Goal: Browse casually

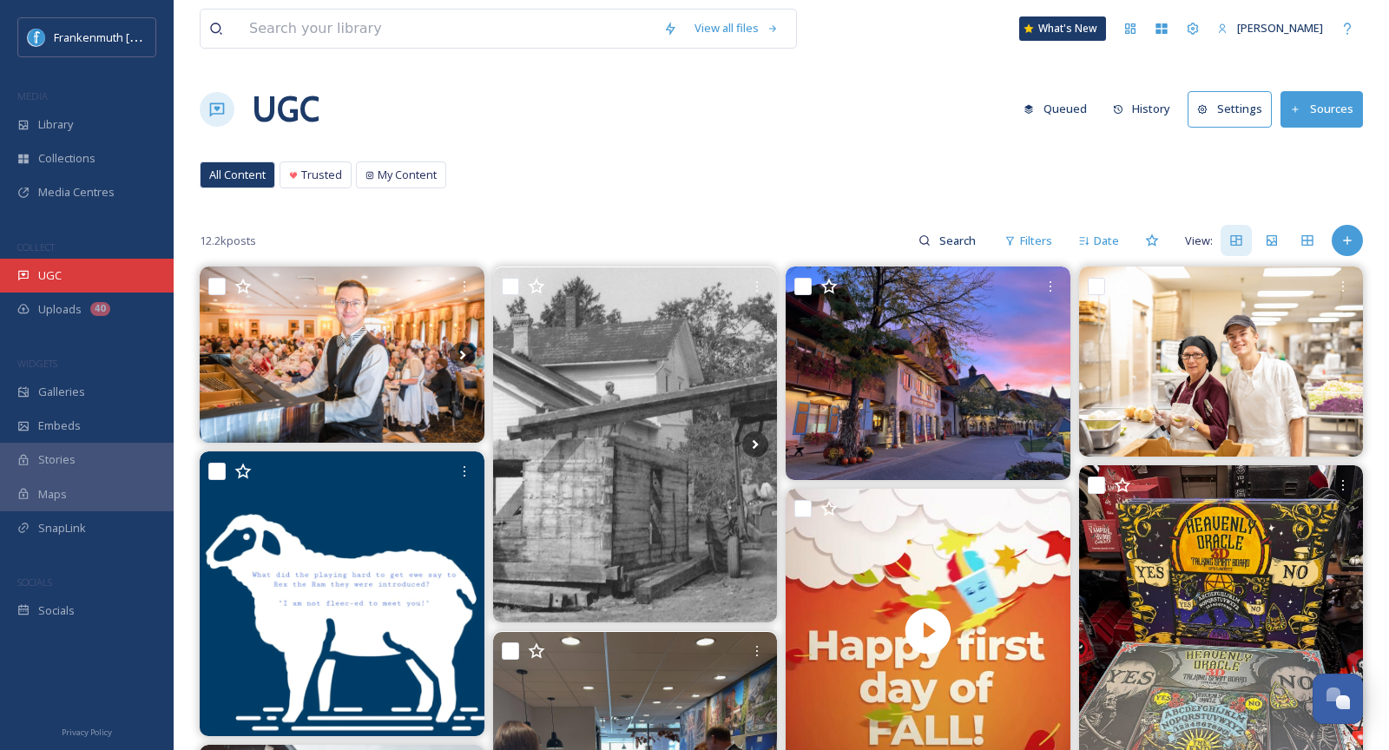
click at [84, 259] on div "UGC" at bounding box center [87, 276] width 174 height 34
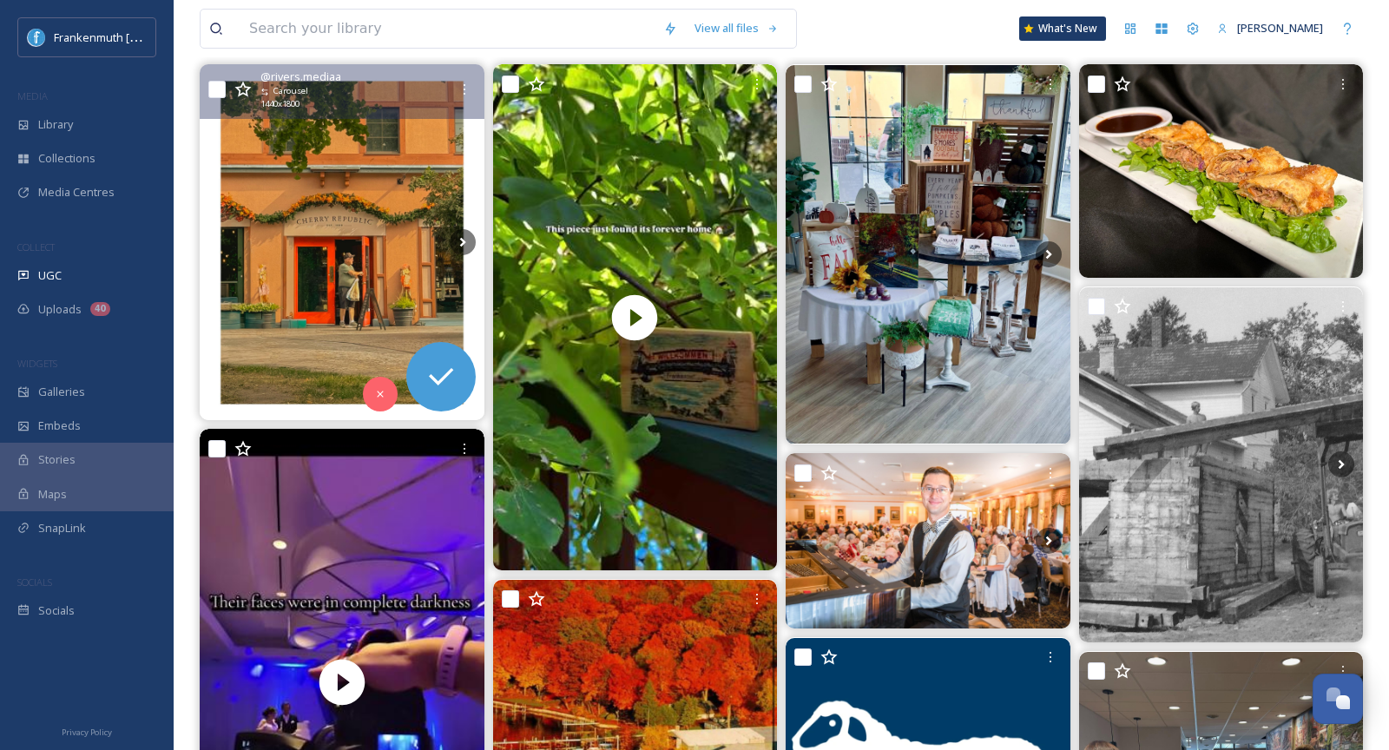
scroll to position [203, 0]
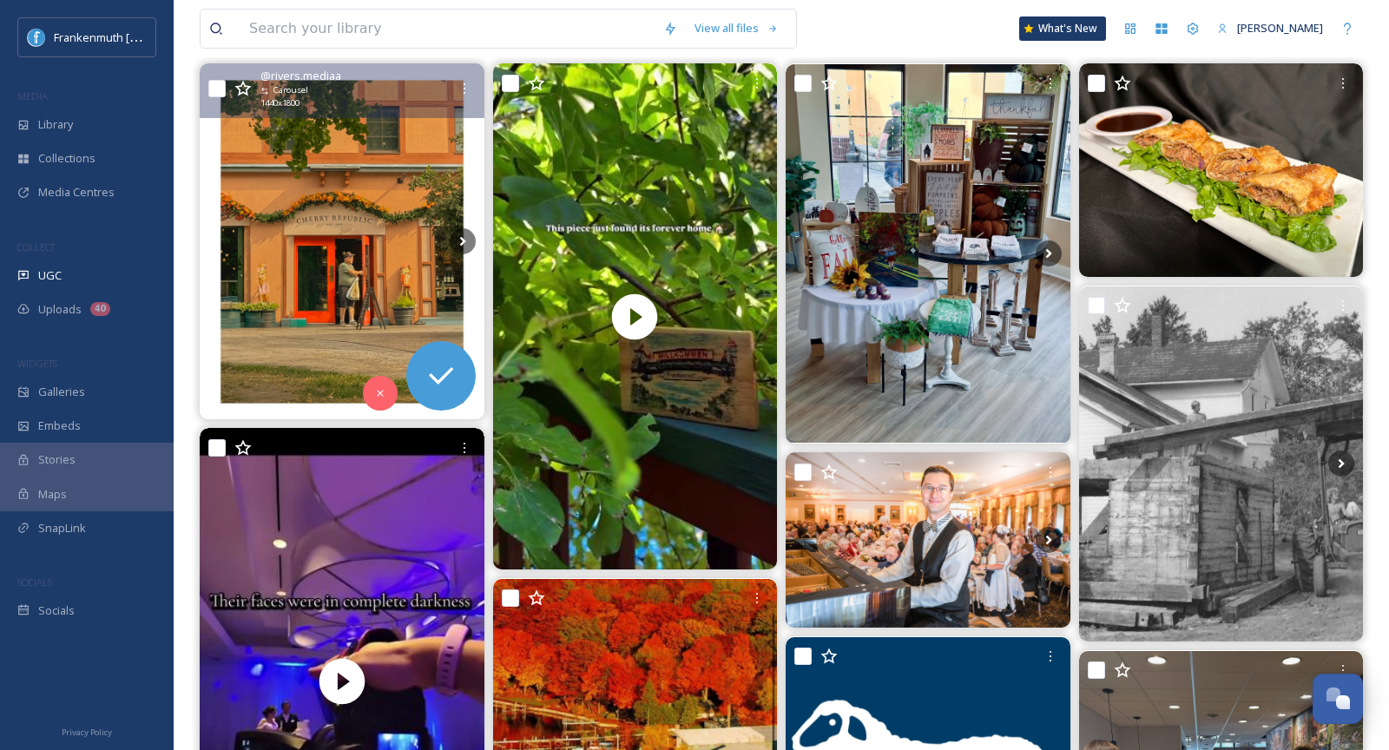
click at [314, 284] on img at bounding box center [342, 241] width 285 height 355
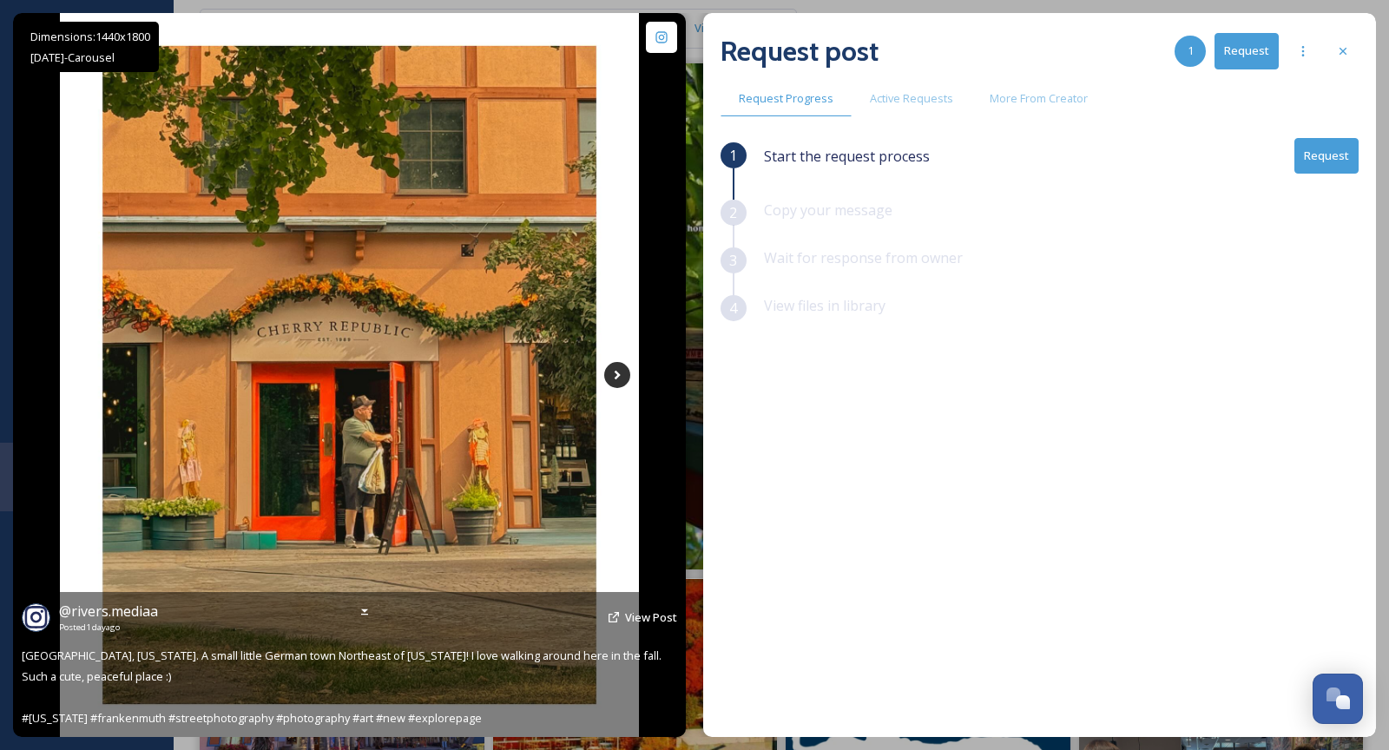
click at [623, 376] on icon at bounding box center [617, 375] width 26 height 26
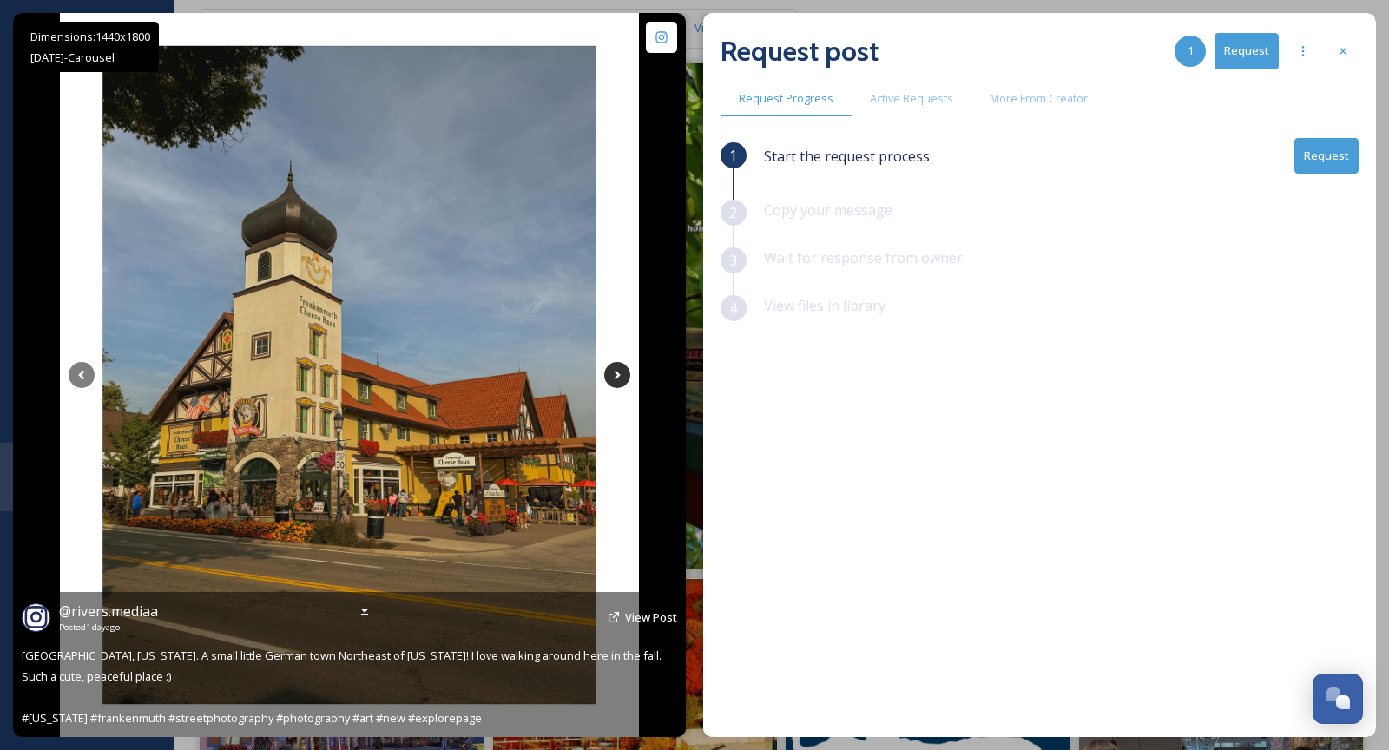
click at [623, 376] on icon at bounding box center [617, 375] width 26 height 26
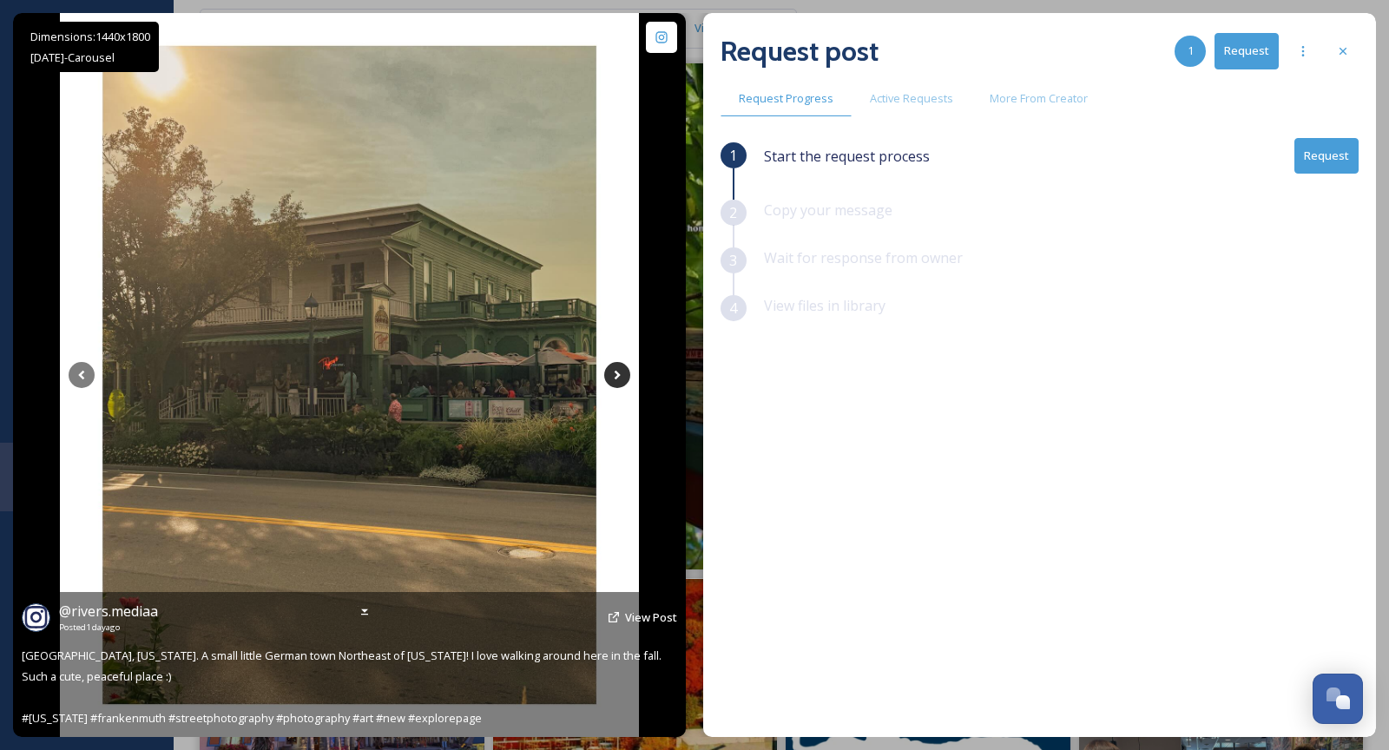
click at [623, 376] on icon at bounding box center [617, 375] width 26 height 26
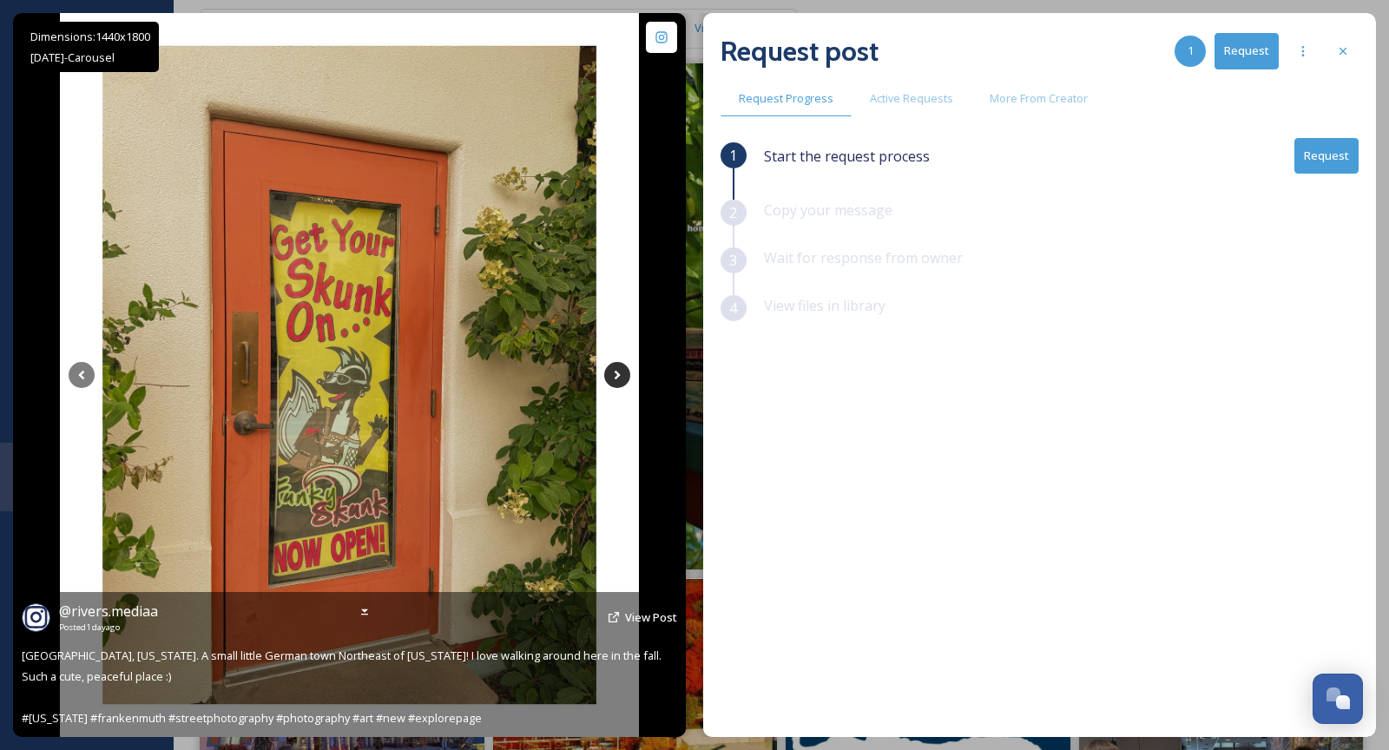
click at [623, 376] on icon at bounding box center [617, 375] width 26 height 26
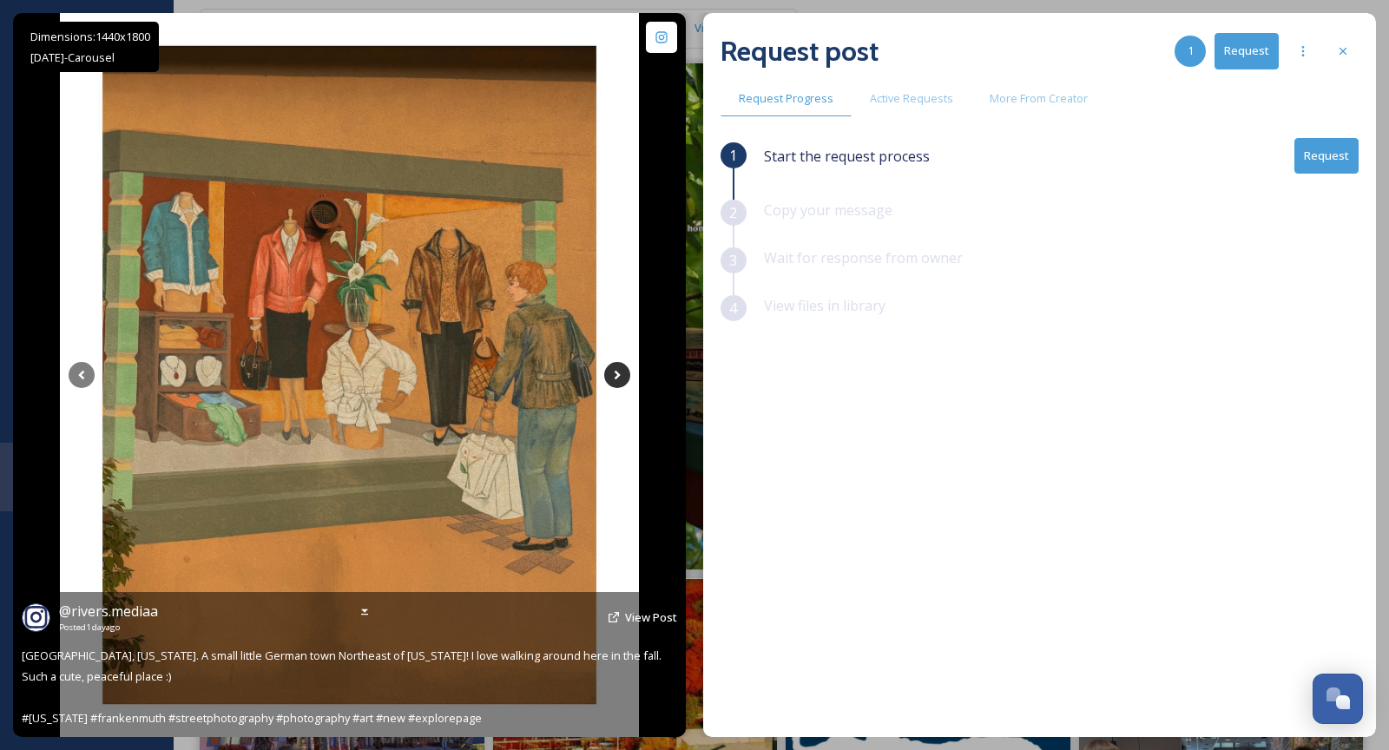
click at [623, 376] on icon at bounding box center [617, 375] width 26 height 26
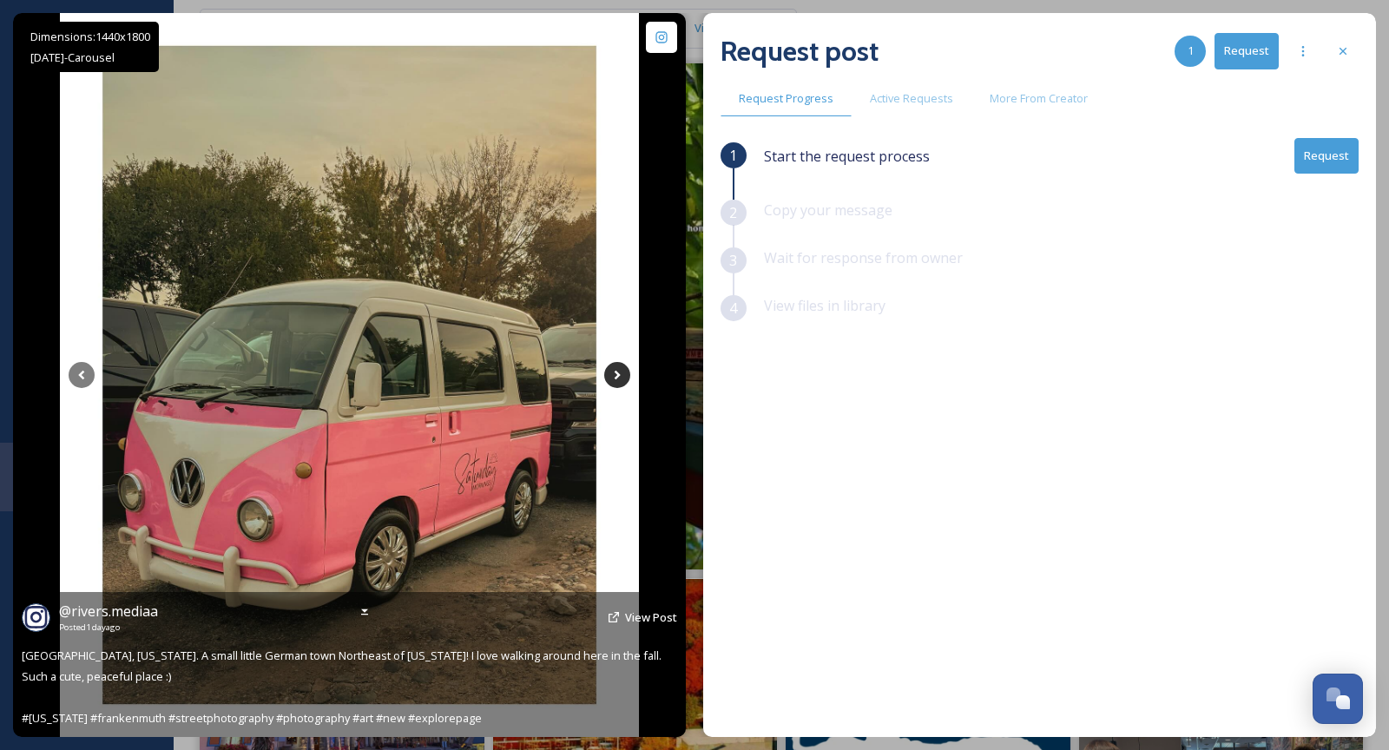
click at [623, 376] on icon at bounding box center [617, 375] width 26 height 26
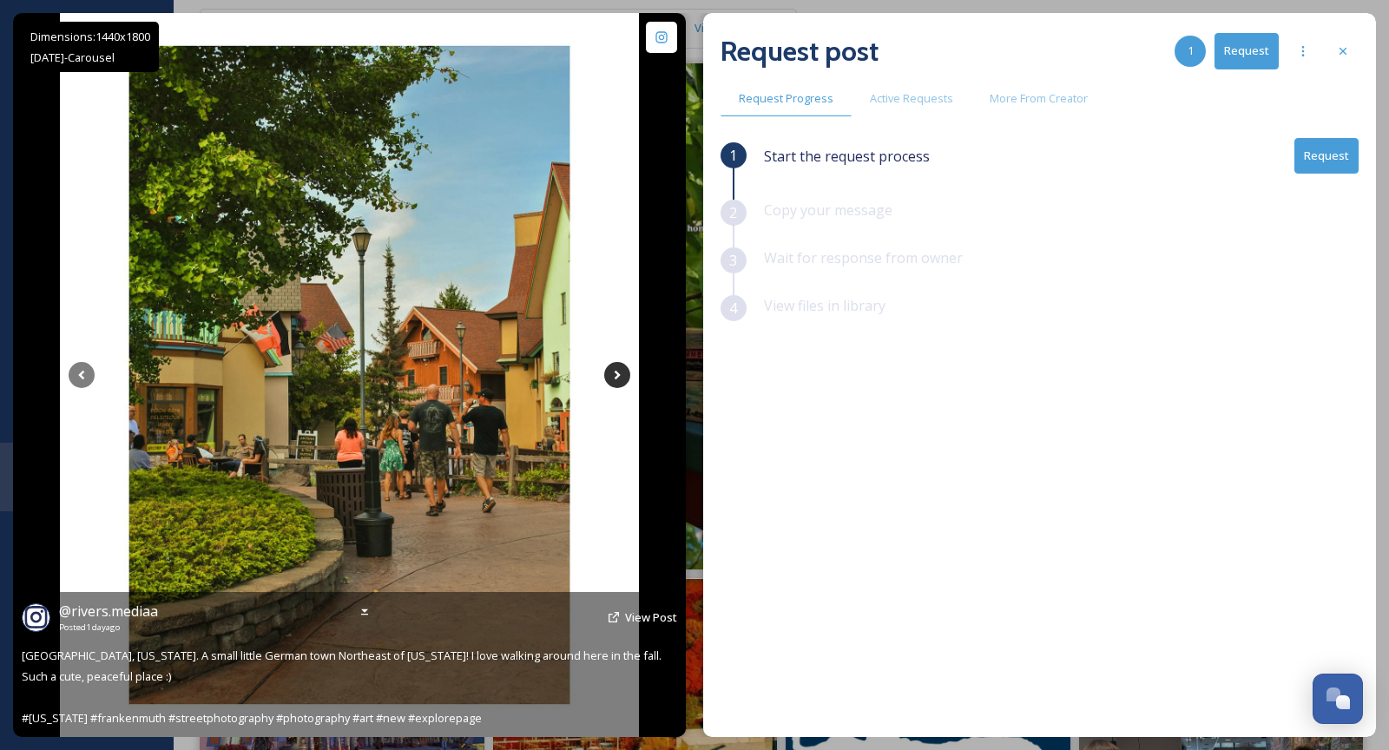
click at [623, 376] on icon at bounding box center [617, 375] width 26 height 26
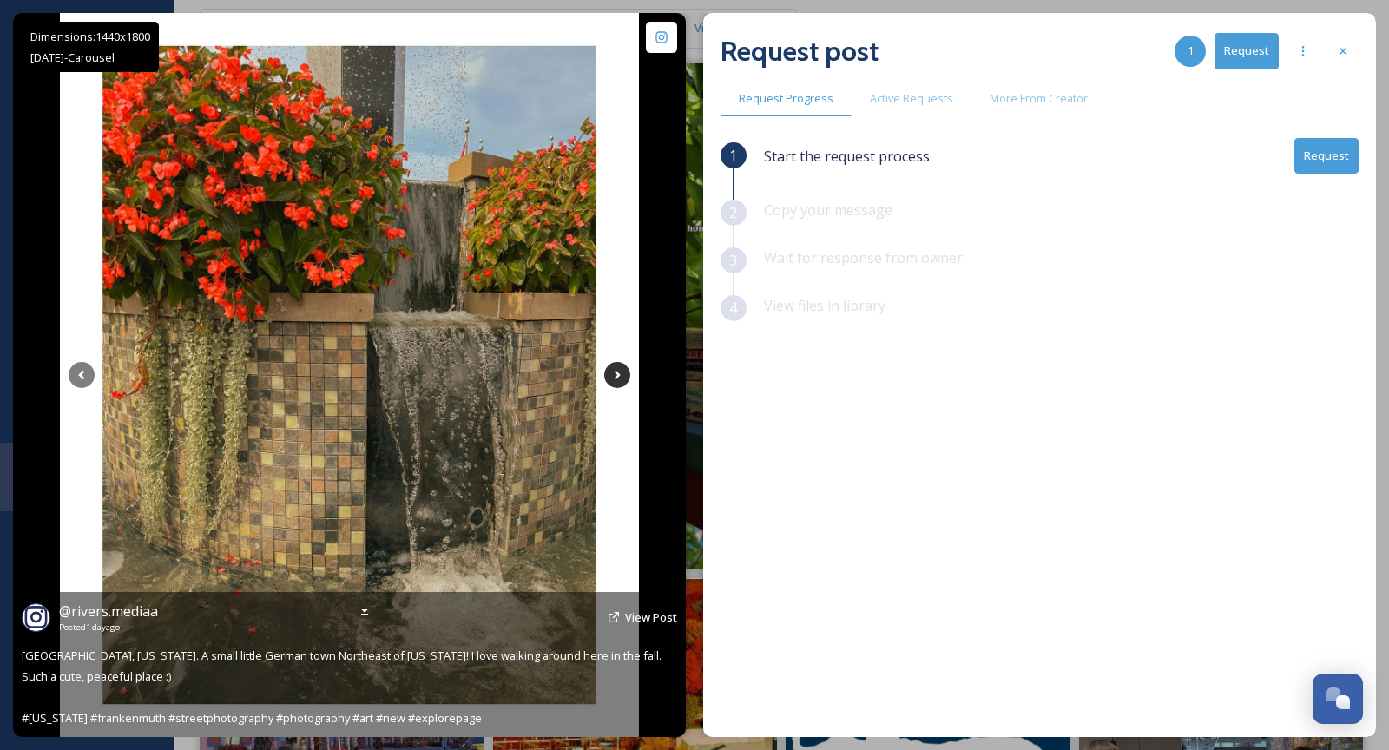
click at [623, 376] on icon at bounding box center [617, 375] width 26 height 26
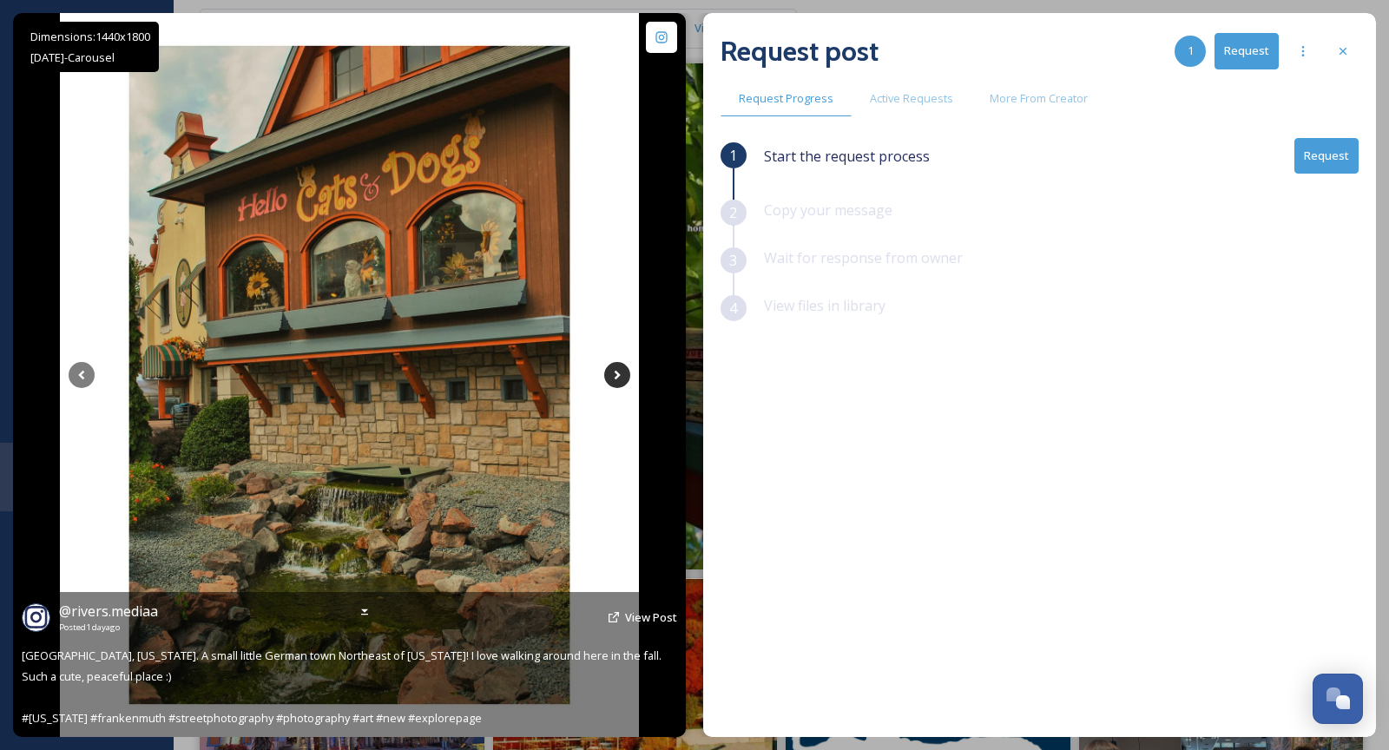
click at [620, 373] on icon at bounding box center [617, 375] width 26 height 26
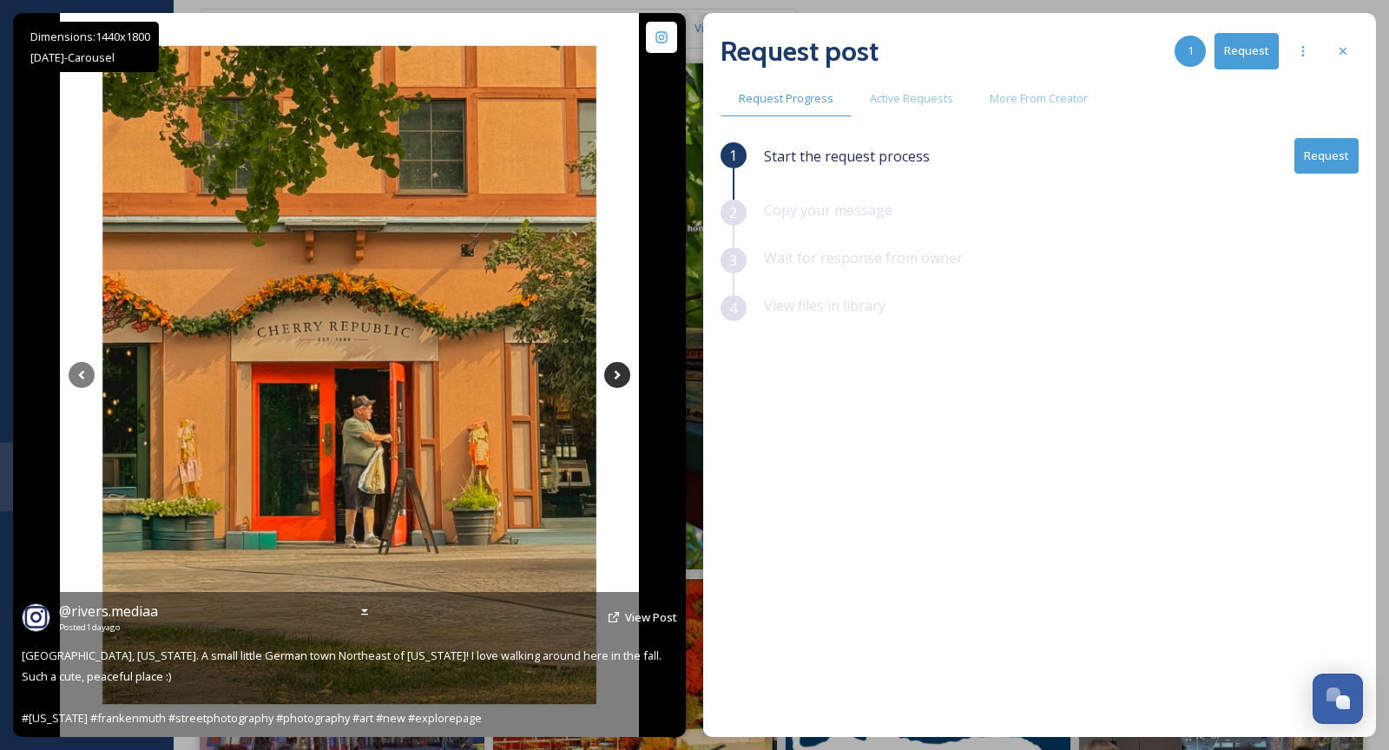
click at [620, 373] on icon at bounding box center [617, 375] width 26 height 26
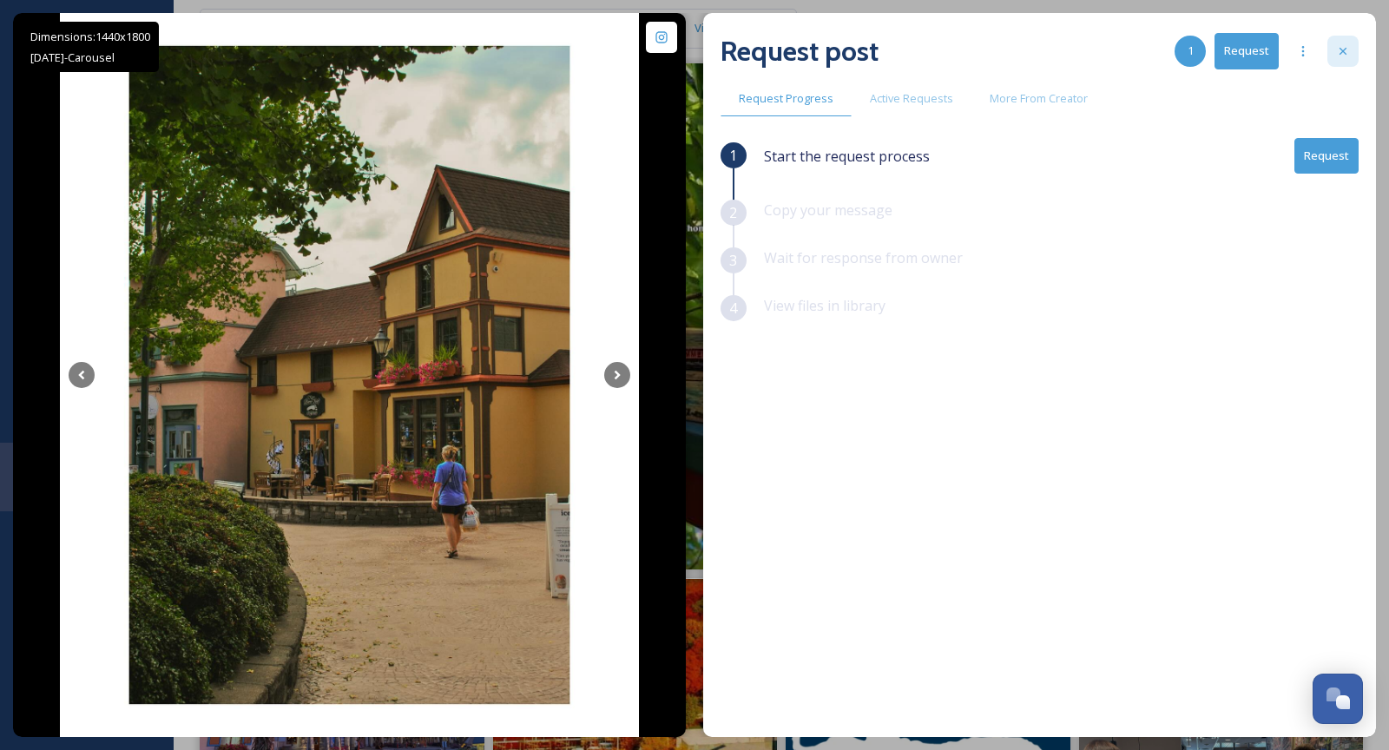
click at [1341, 48] on icon at bounding box center [1343, 51] width 14 height 14
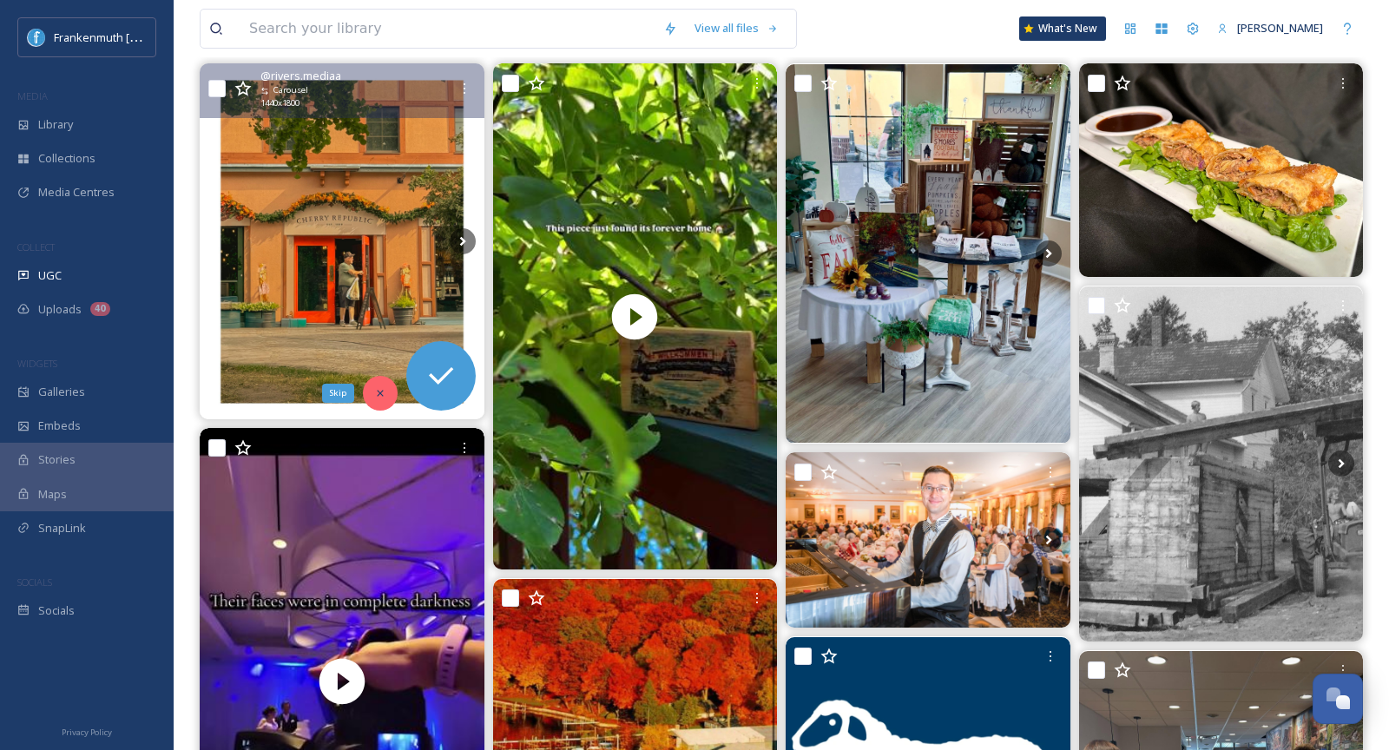
click at [381, 397] on icon at bounding box center [380, 393] width 12 height 12
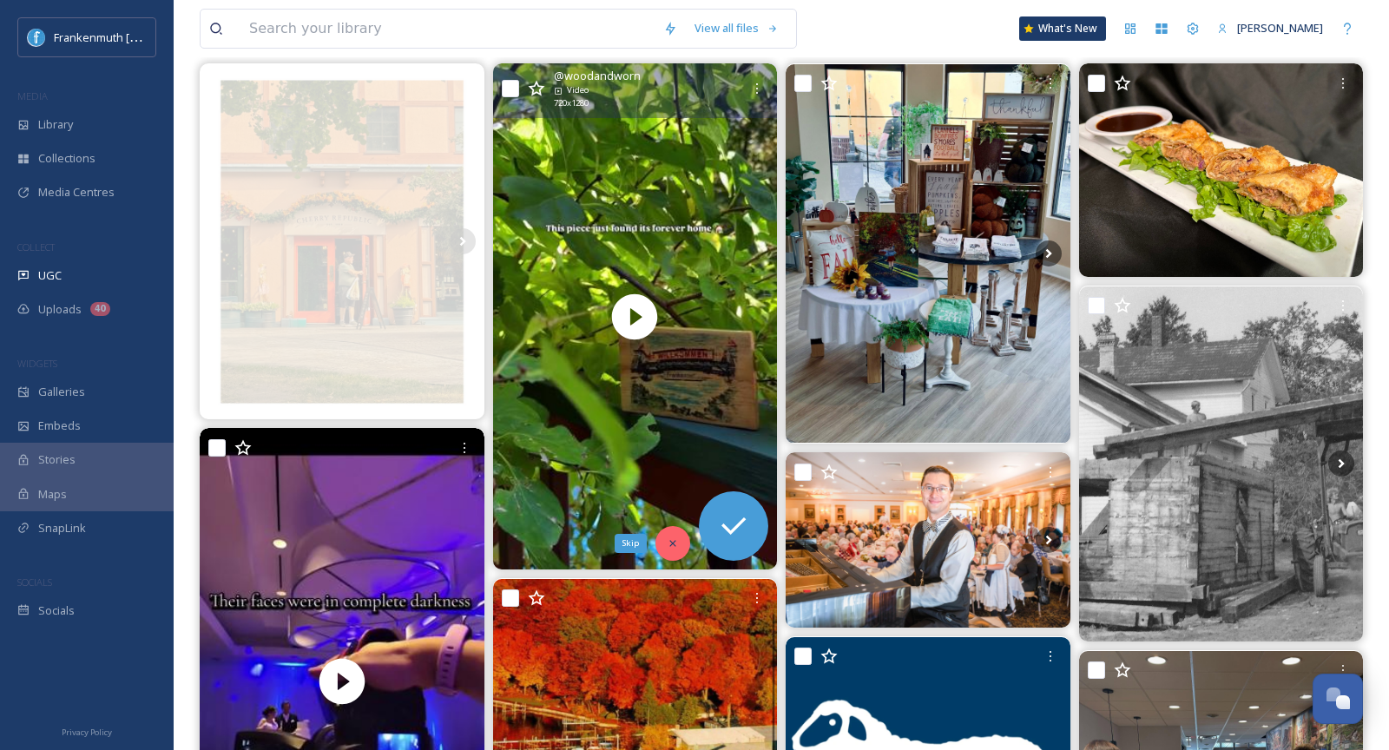
click at [676, 543] on icon at bounding box center [673, 543] width 12 height 12
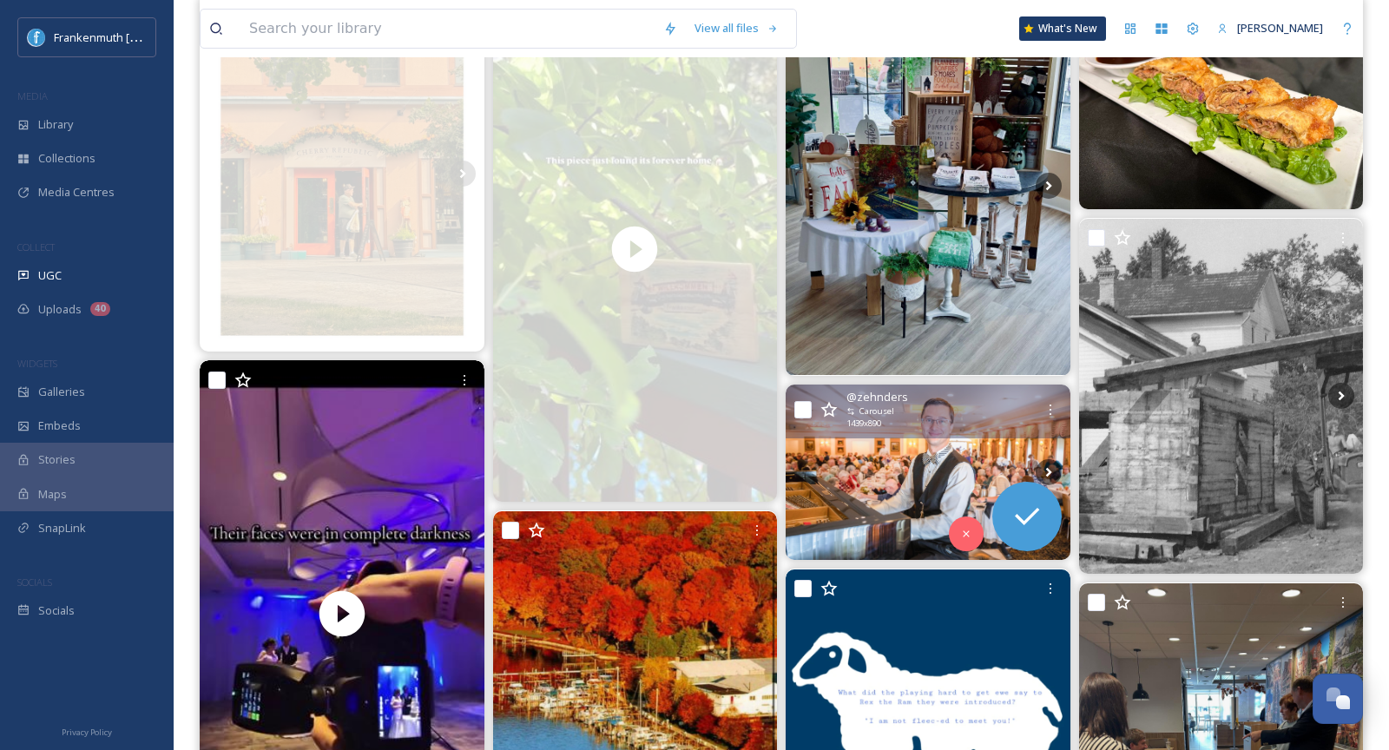
scroll to position [272, 0]
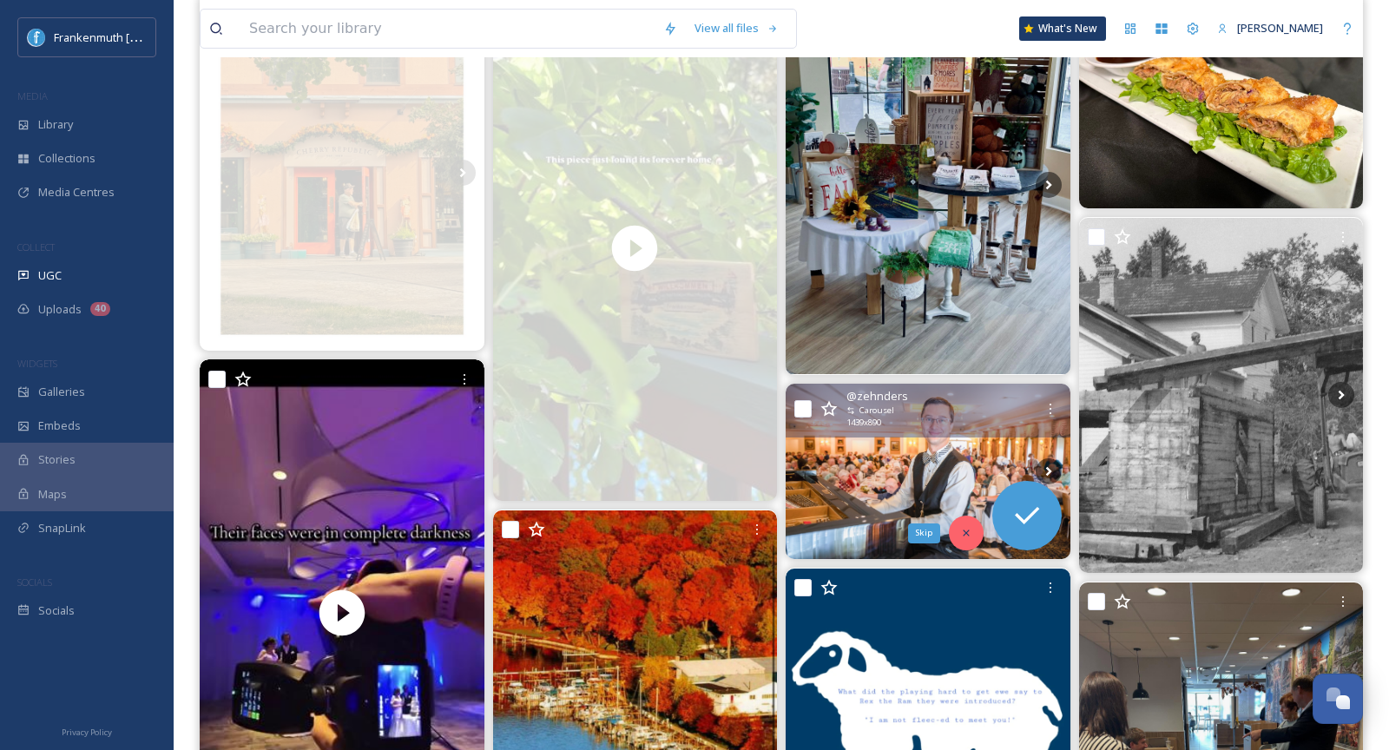
click at [957, 542] on div "Skip" at bounding box center [966, 533] width 35 height 35
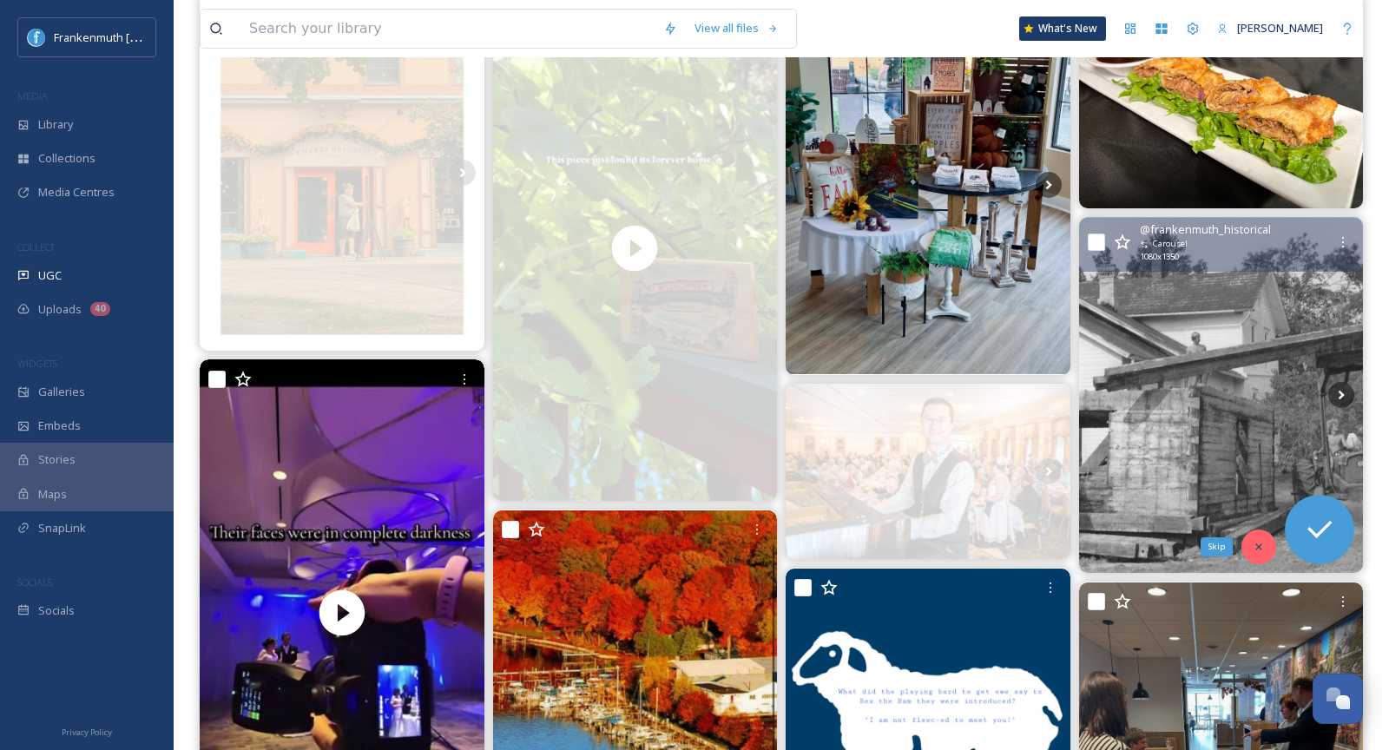
click at [1251, 557] on div "Skip" at bounding box center [1259, 547] width 35 height 35
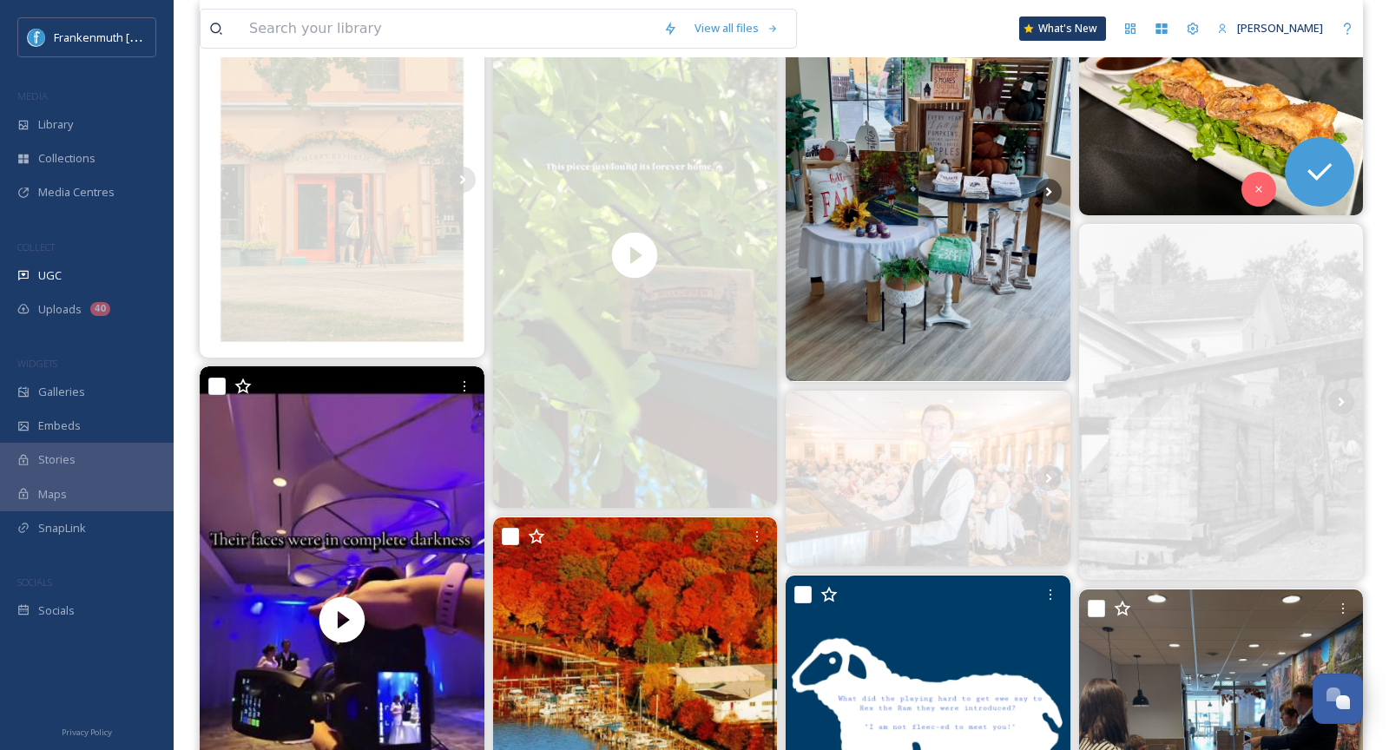
scroll to position [264, 0]
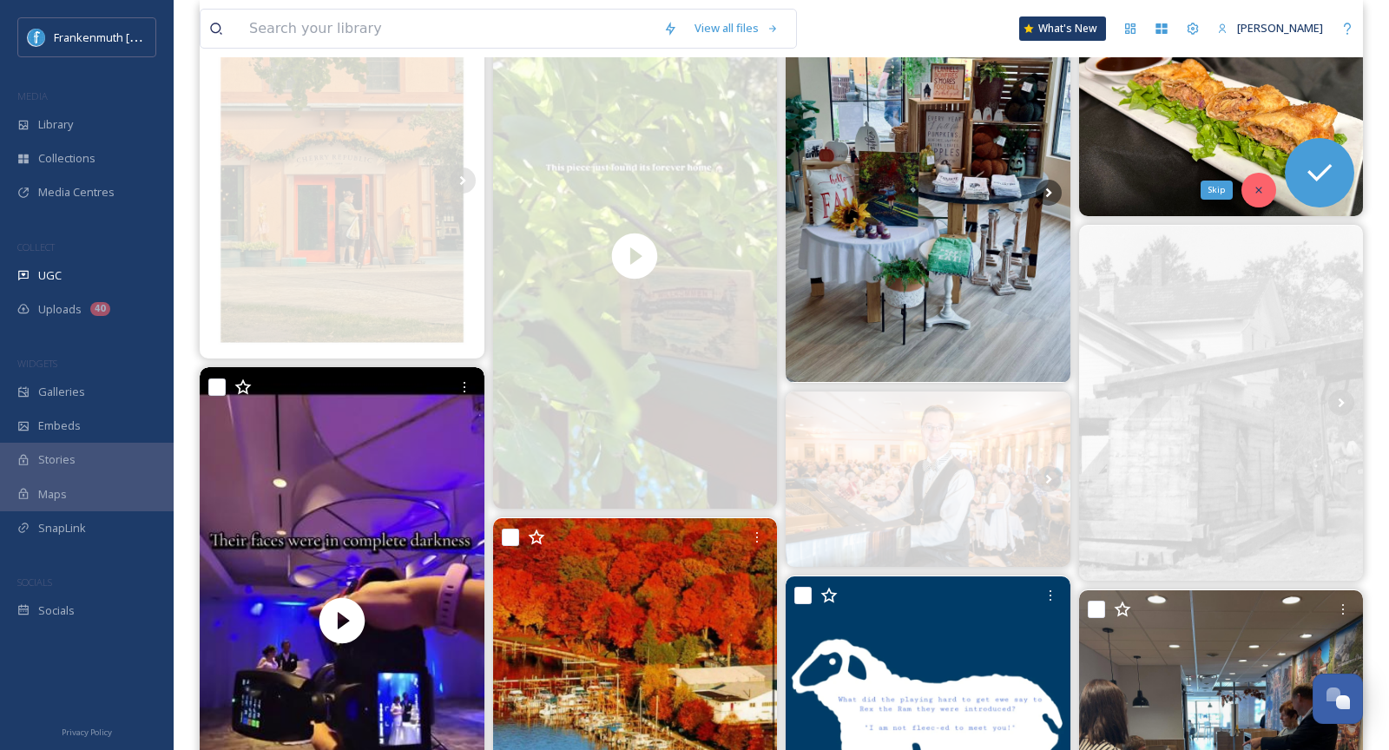
click at [1249, 193] on div "Skip" at bounding box center [1259, 190] width 35 height 35
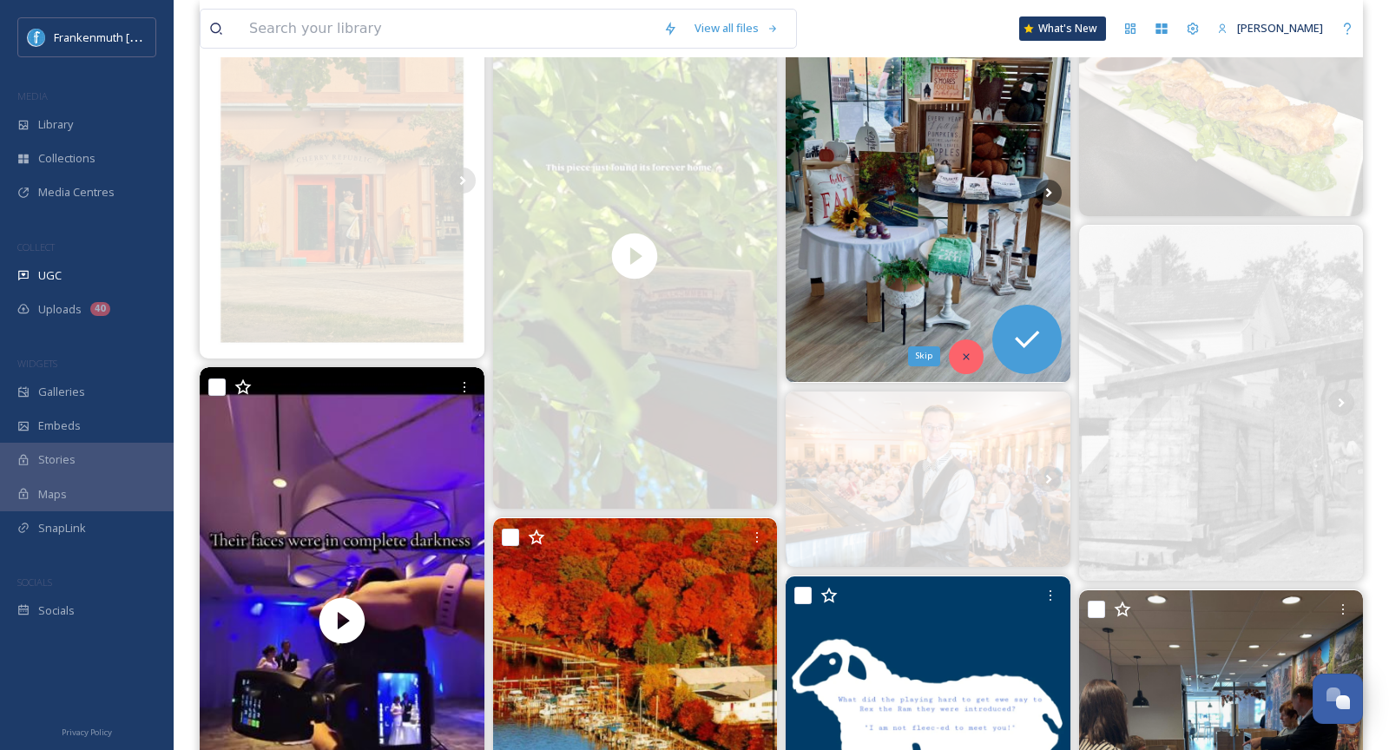
click at [966, 346] on div "Skip" at bounding box center [966, 356] width 35 height 35
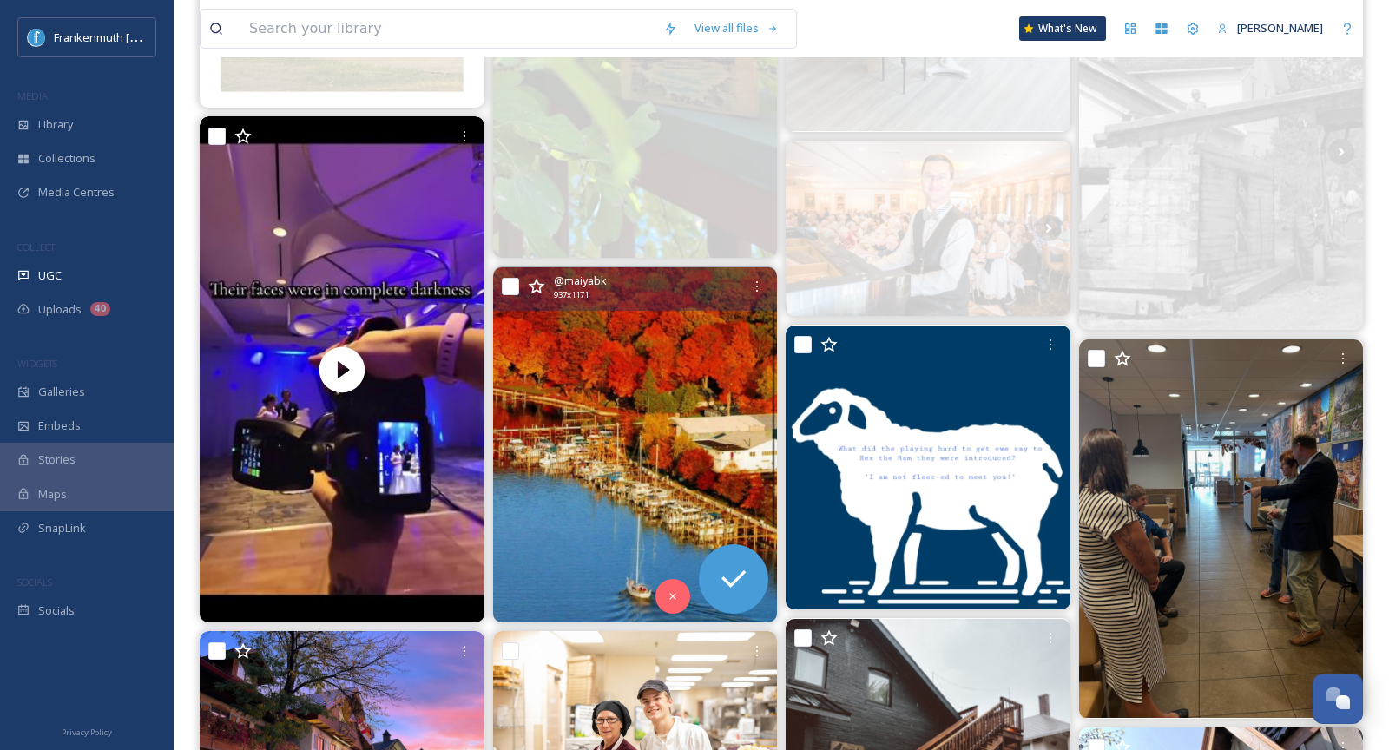
scroll to position [516, 0]
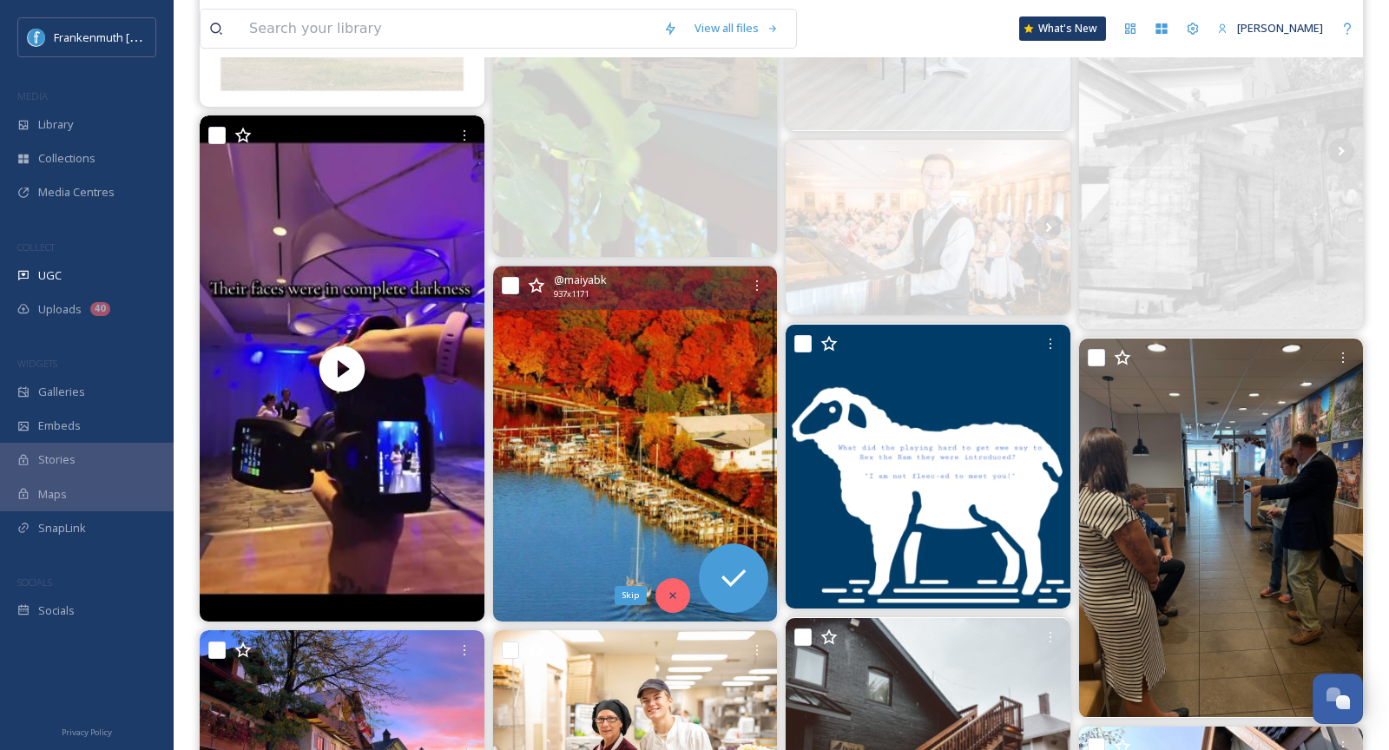
click at [661, 588] on div "Skip" at bounding box center [673, 595] width 35 height 35
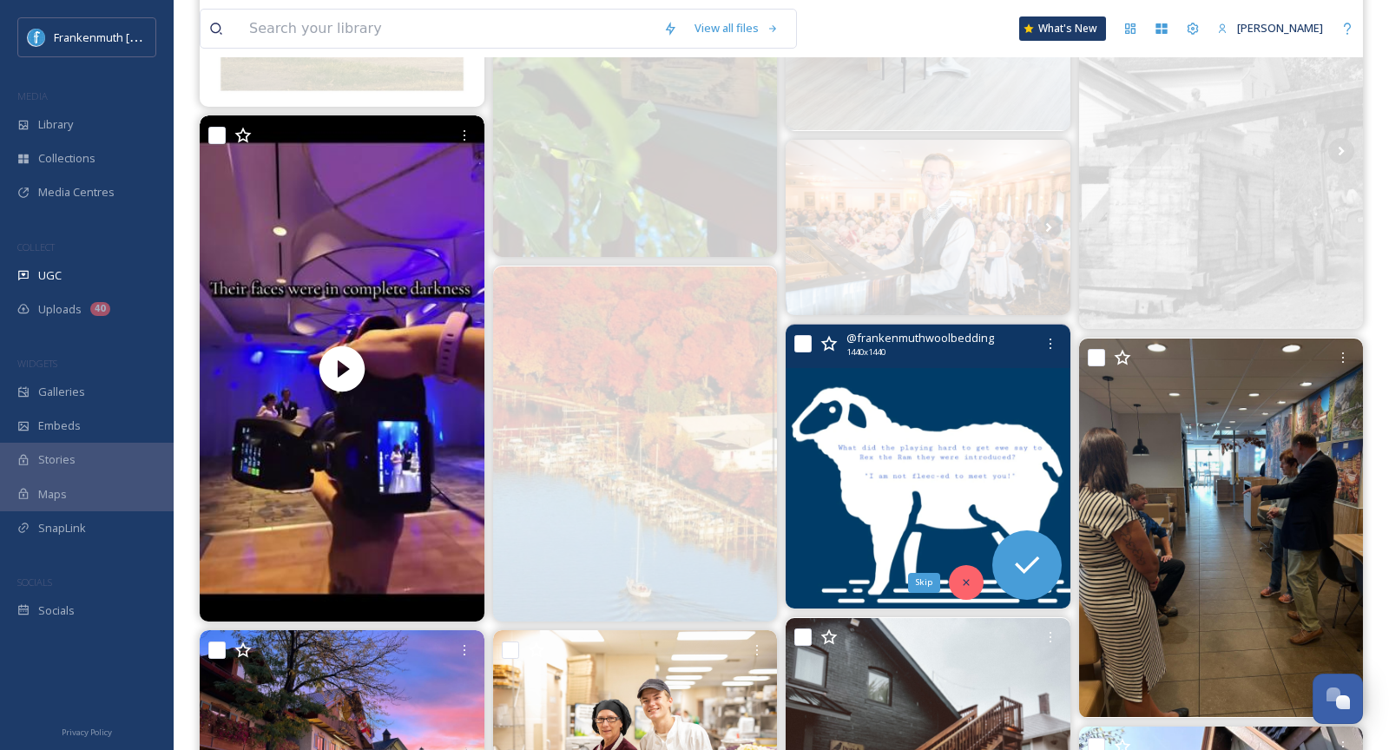
click at [972, 585] on div "Skip" at bounding box center [966, 582] width 35 height 35
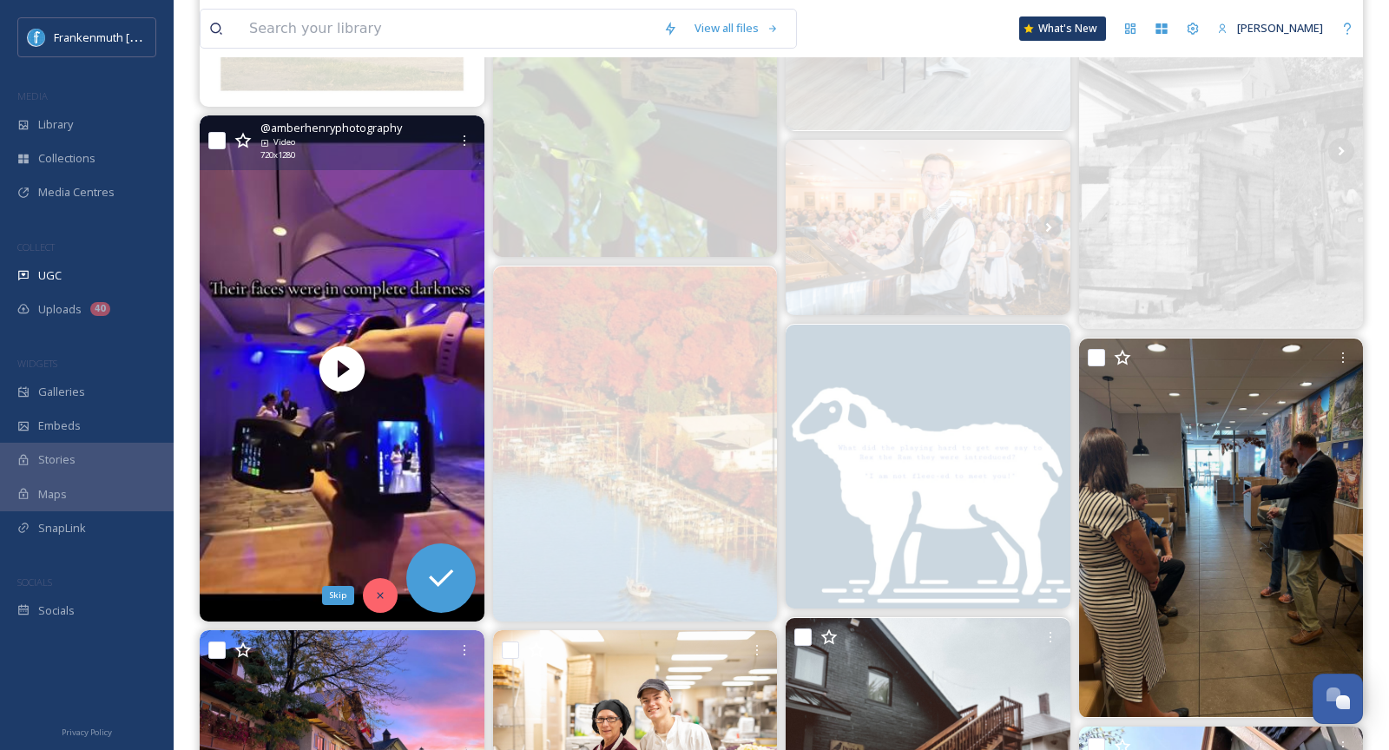
click at [366, 590] on div "Skip" at bounding box center [380, 595] width 35 height 35
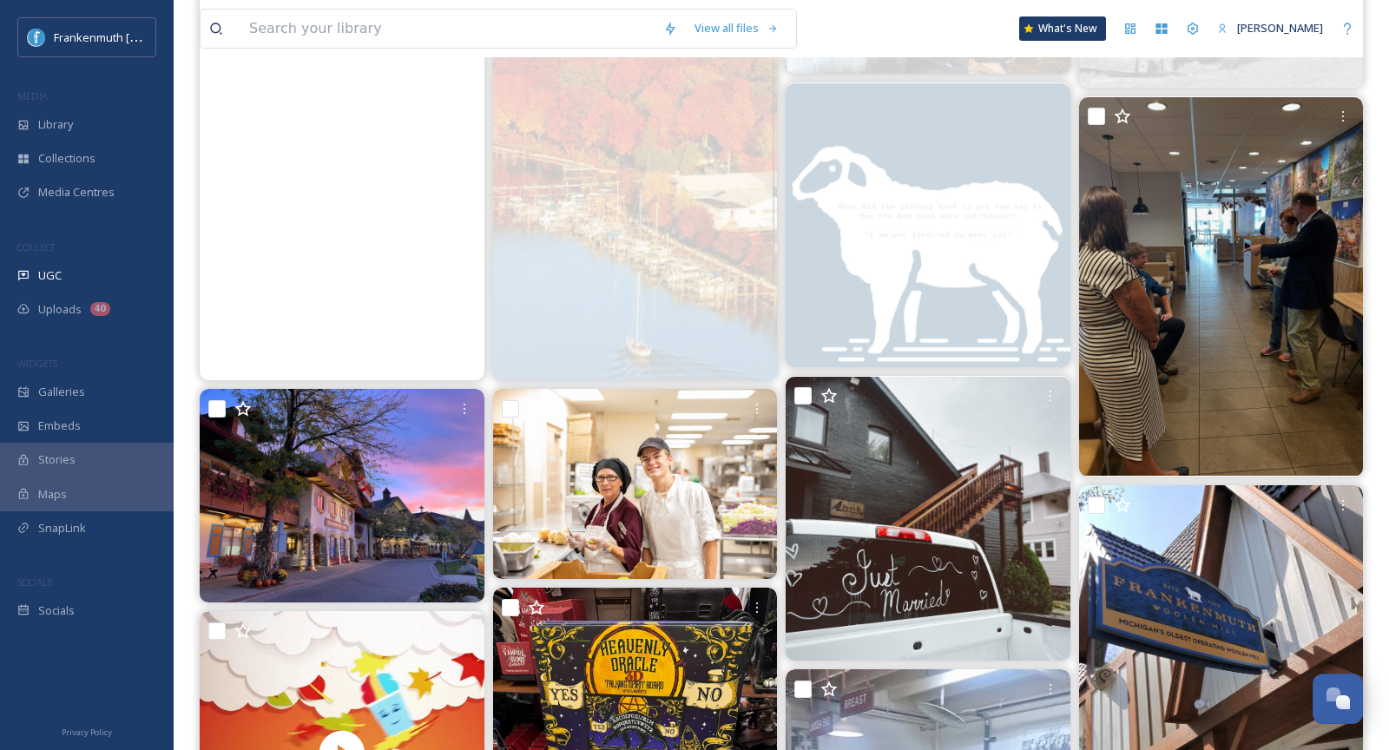
scroll to position [758, 0]
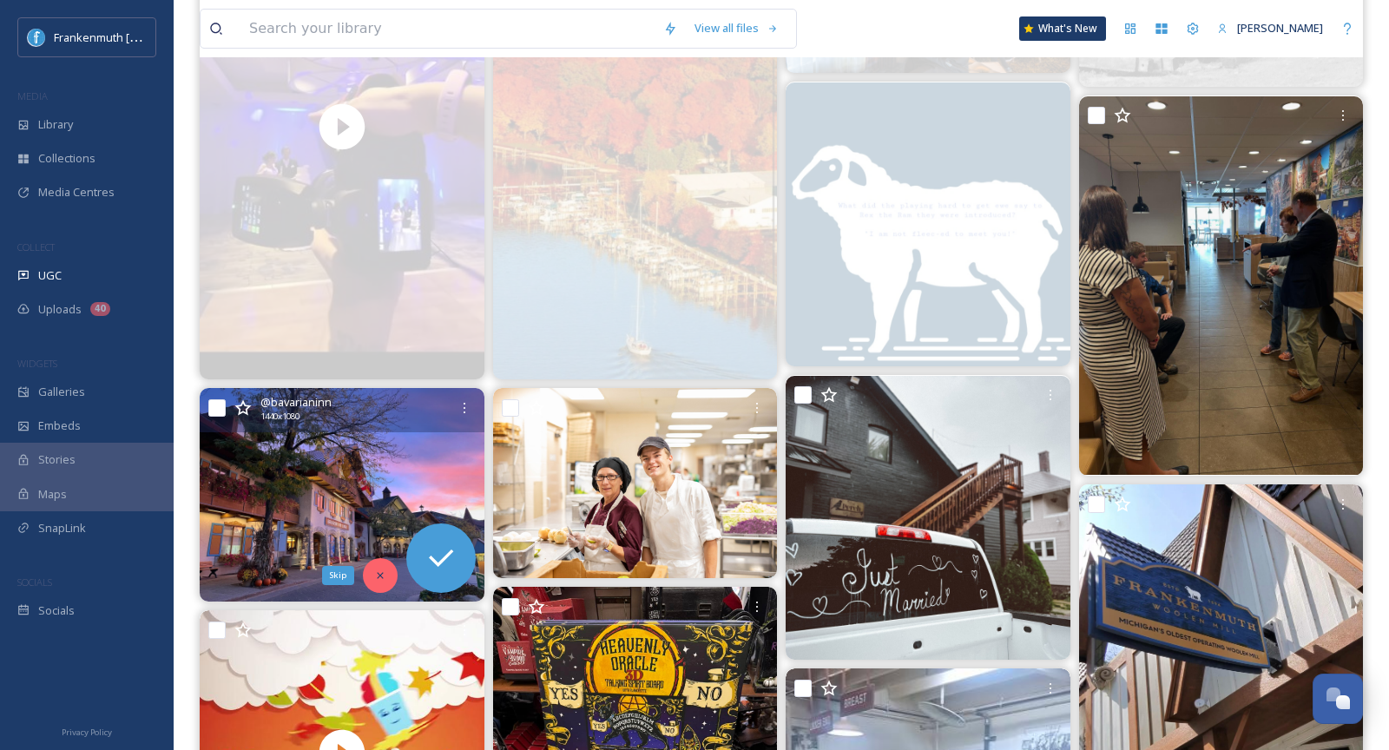
click at [379, 566] on div "Skip" at bounding box center [380, 575] width 35 height 35
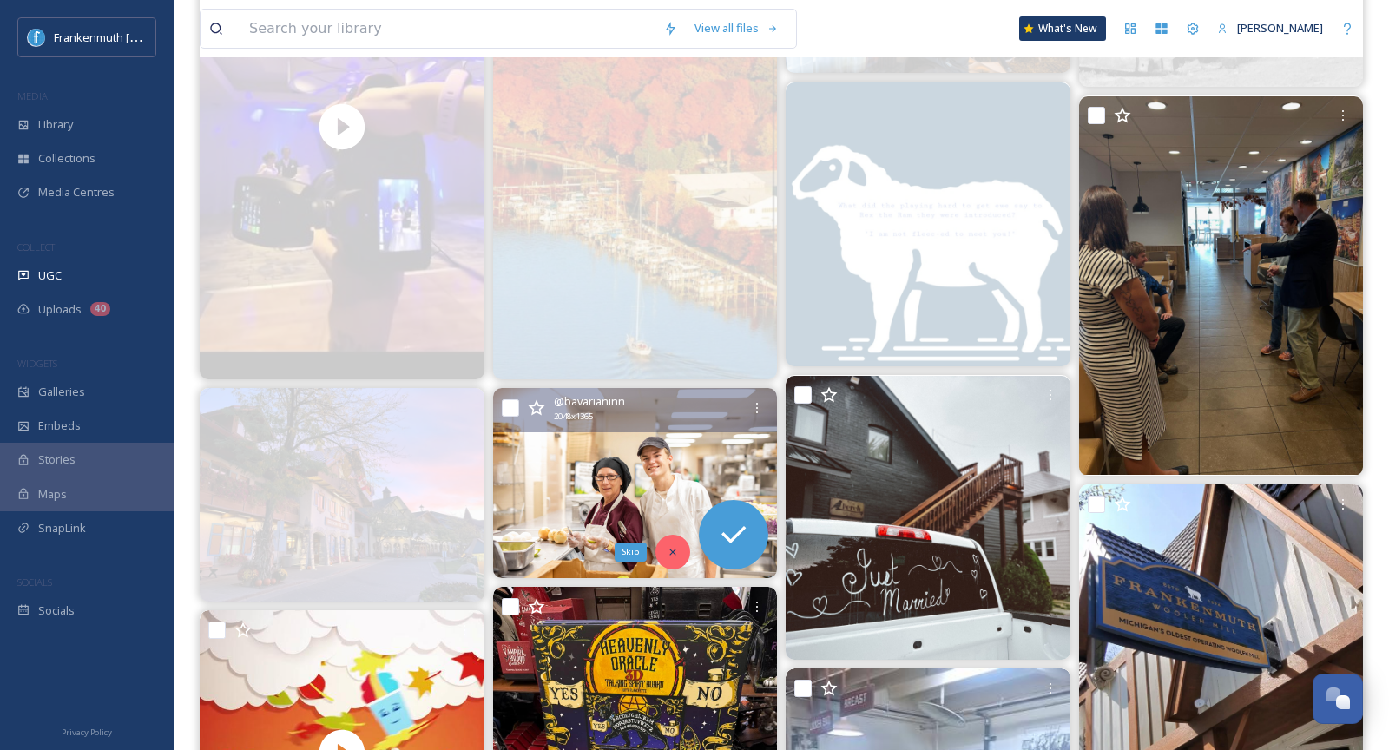
click at [668, 557] on div "Skip" at bounding box center [673, 552] width 35 height 35
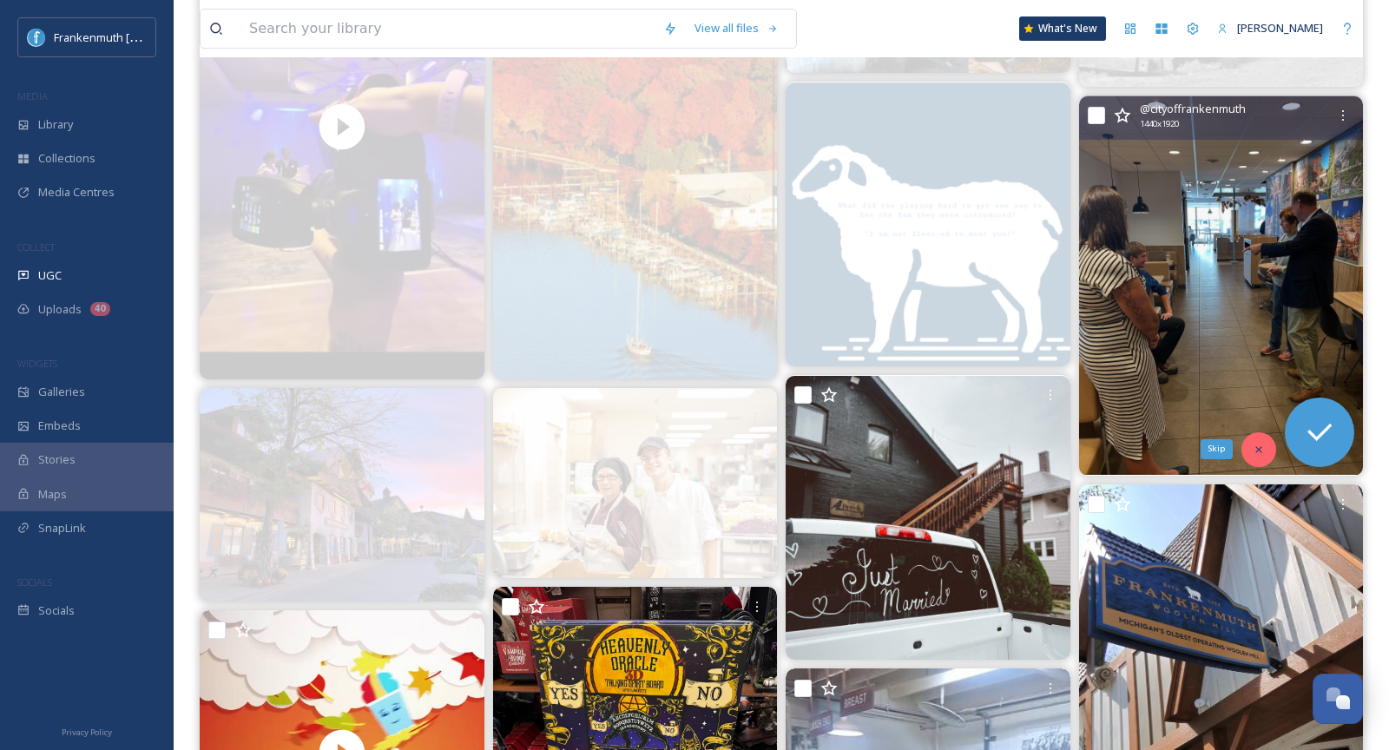
click at [1267, 445] on div "Skip" at bounding box center [1259, 449] width 35 height 35
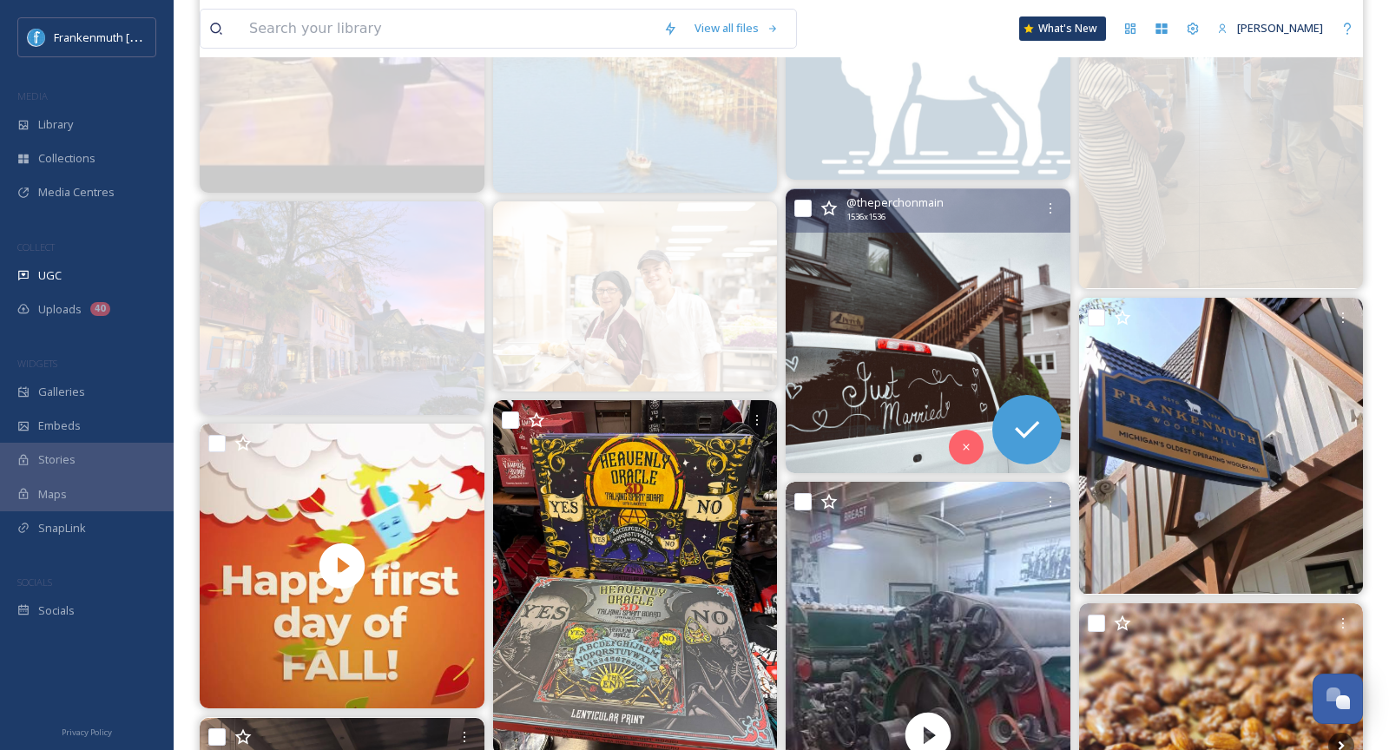
scroll to position [946, 0]
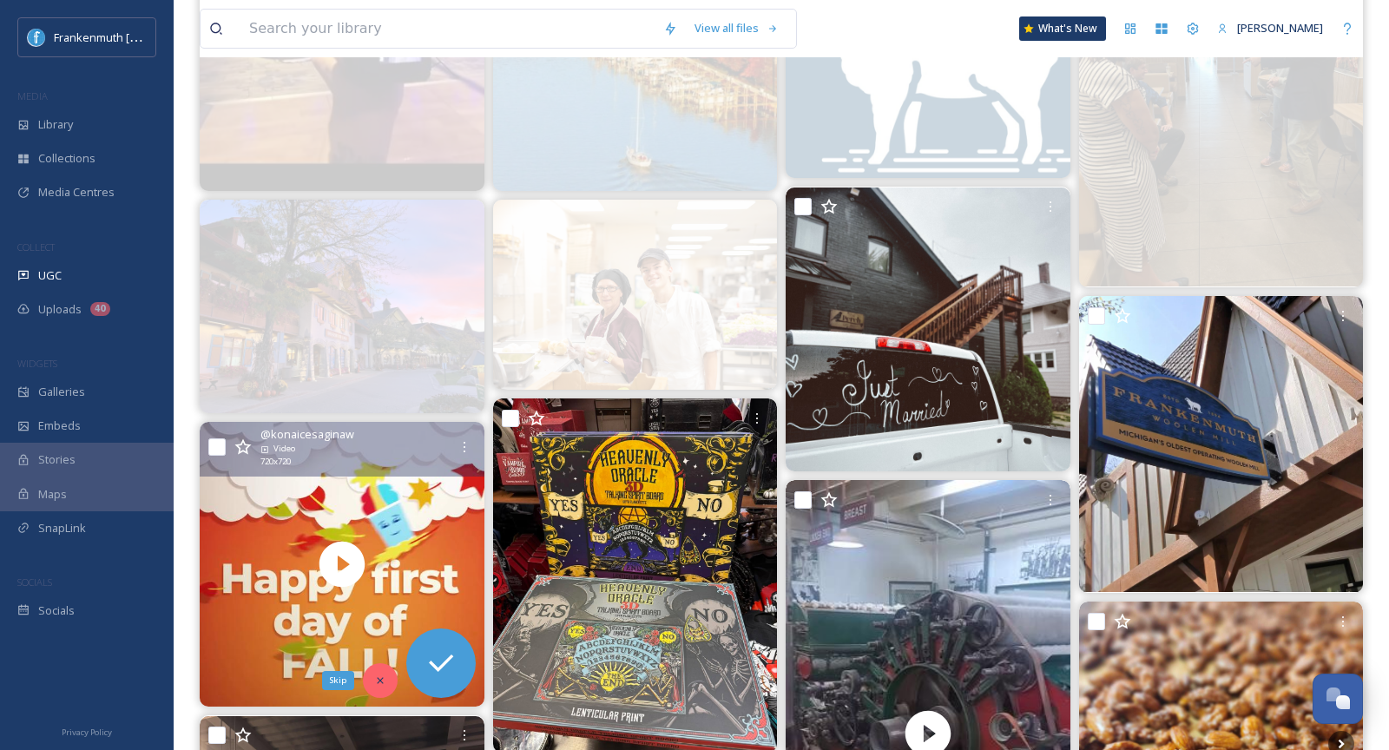
click at [376, 678] on icon at bounding box center [380, 681] width 12 height 12
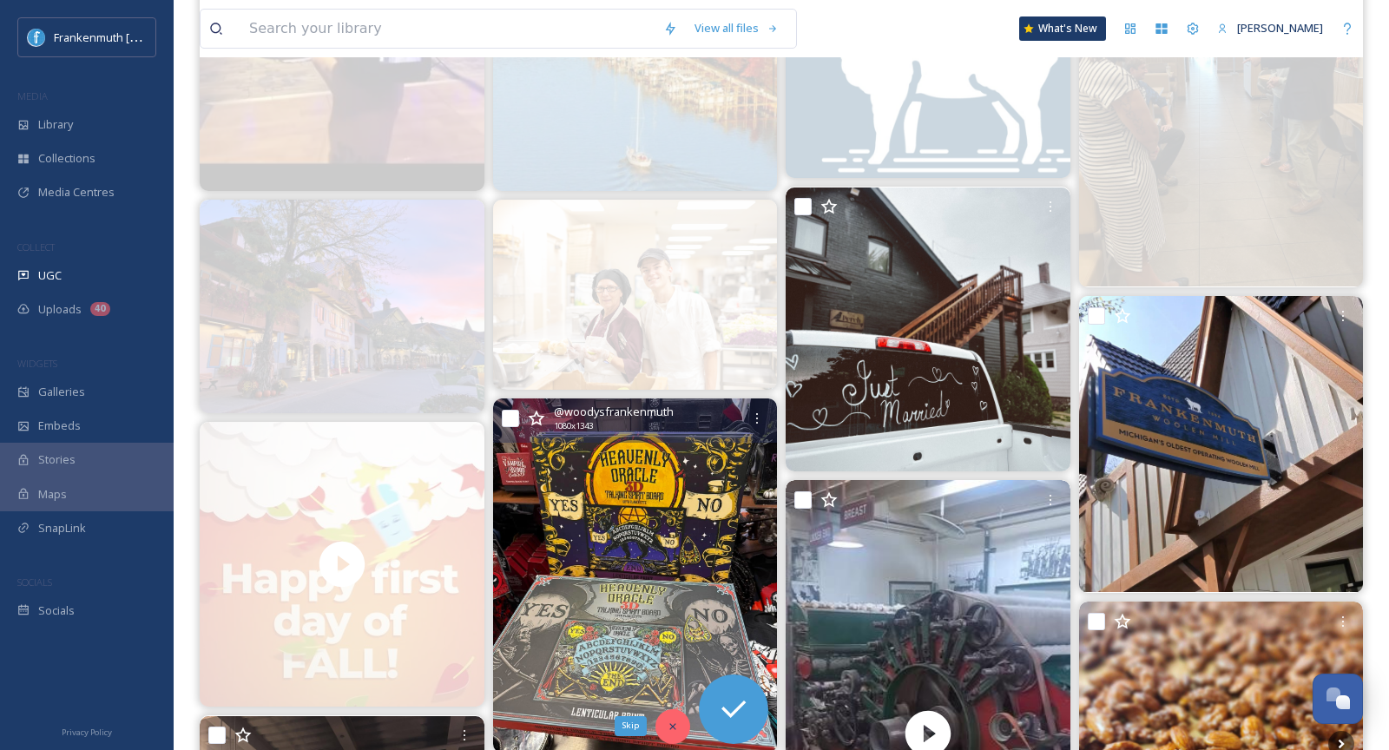
click at [676, 721] on icon at bounding box center [673, 727] width 12 height 12
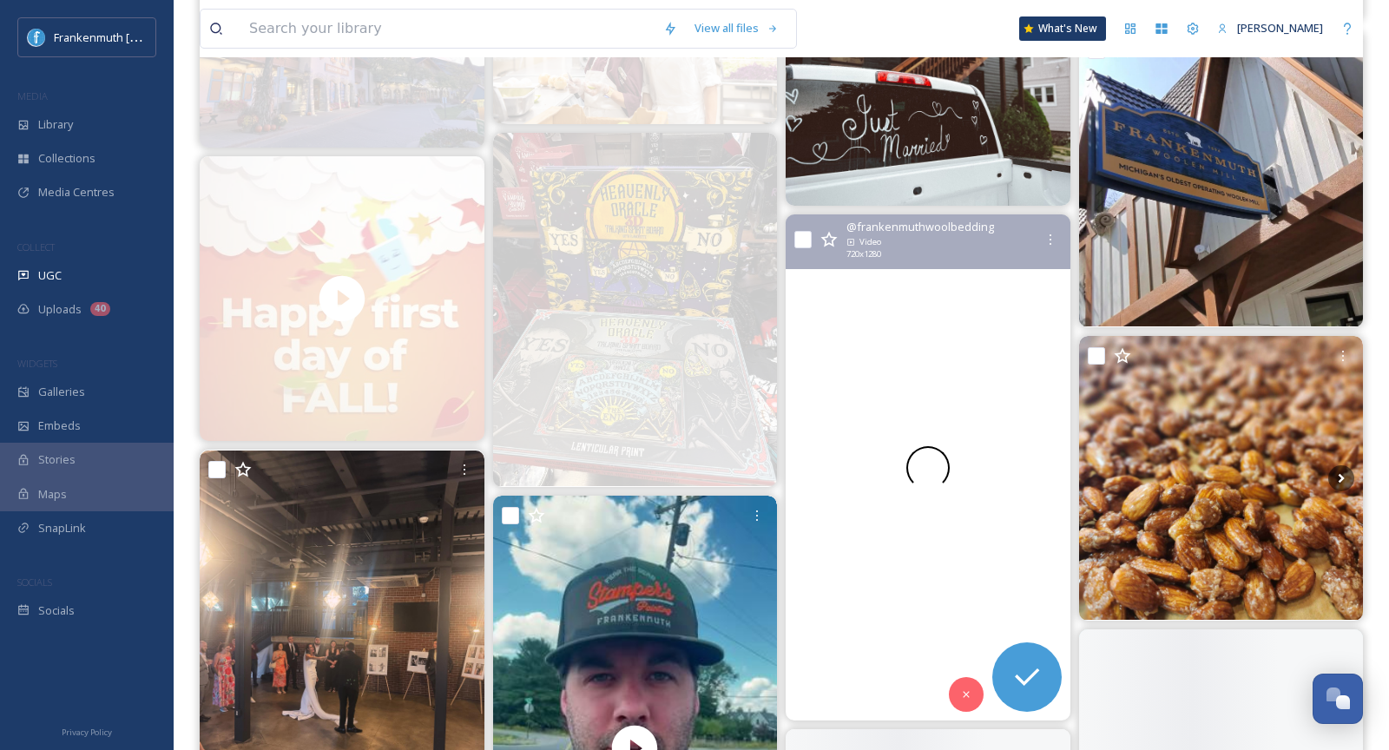
scroll to position [1218, 0]
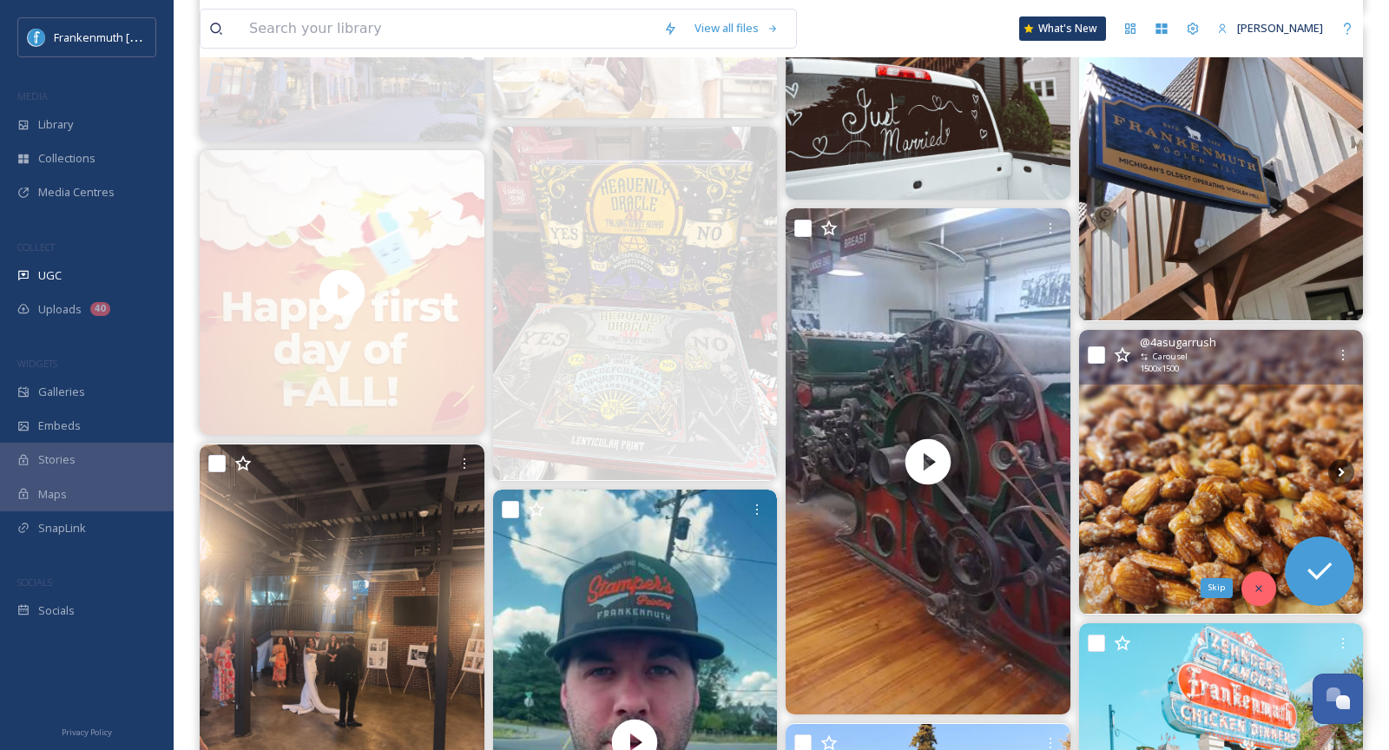
click at [1257, 601] on div "Skip" at bounding box center [1259, 588] width 35 height 35
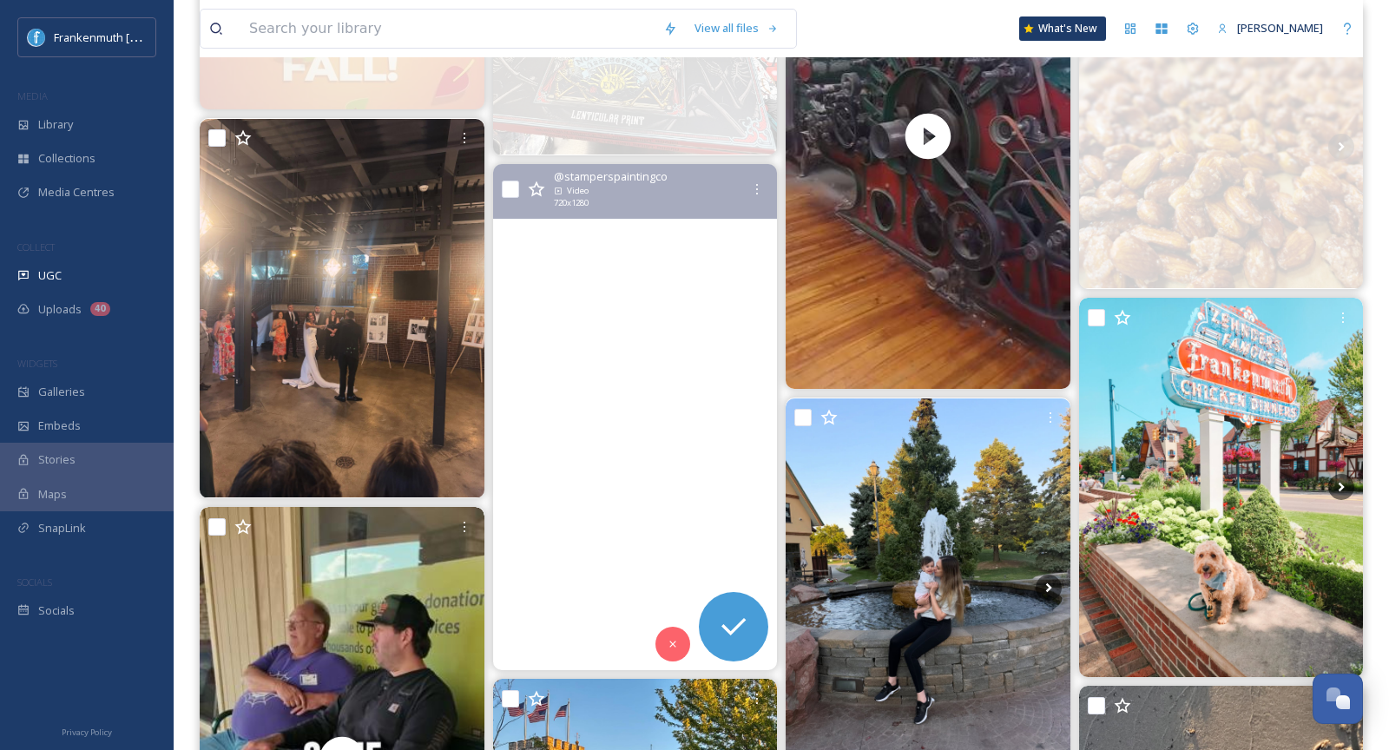
scroll to position [1554, 0]
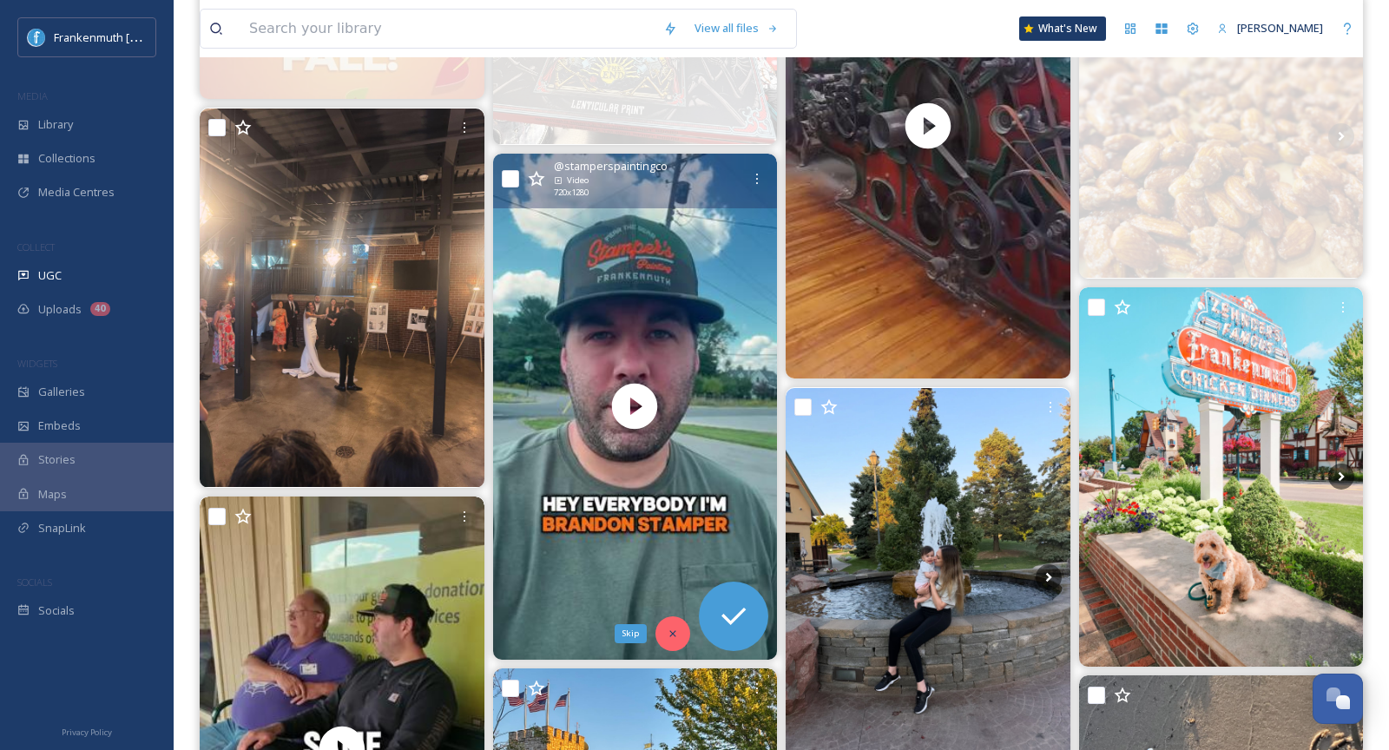
click at [679, 629] on div "Skip" at bounding box center [673, 633] width 35 height 35
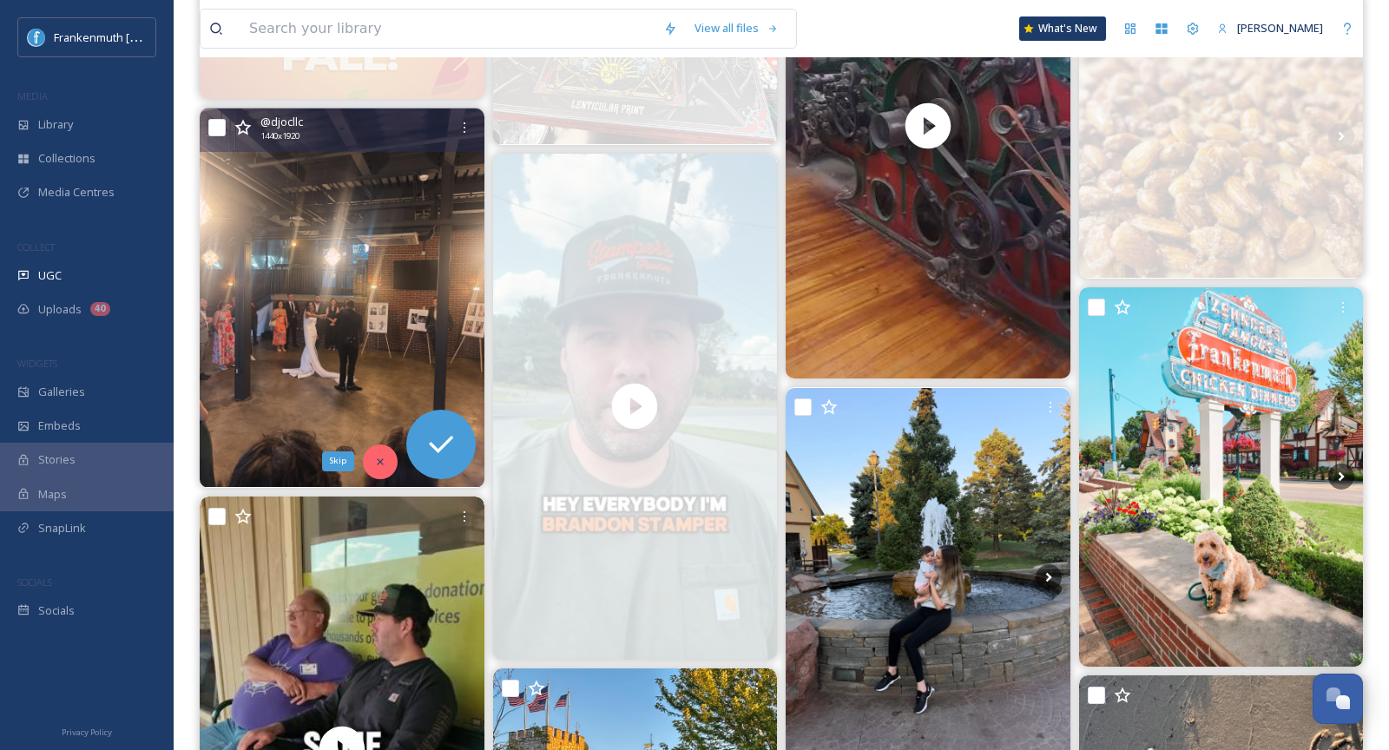
click at [380, 458] on icon at bounding box center [380, 461] width 6 height 6
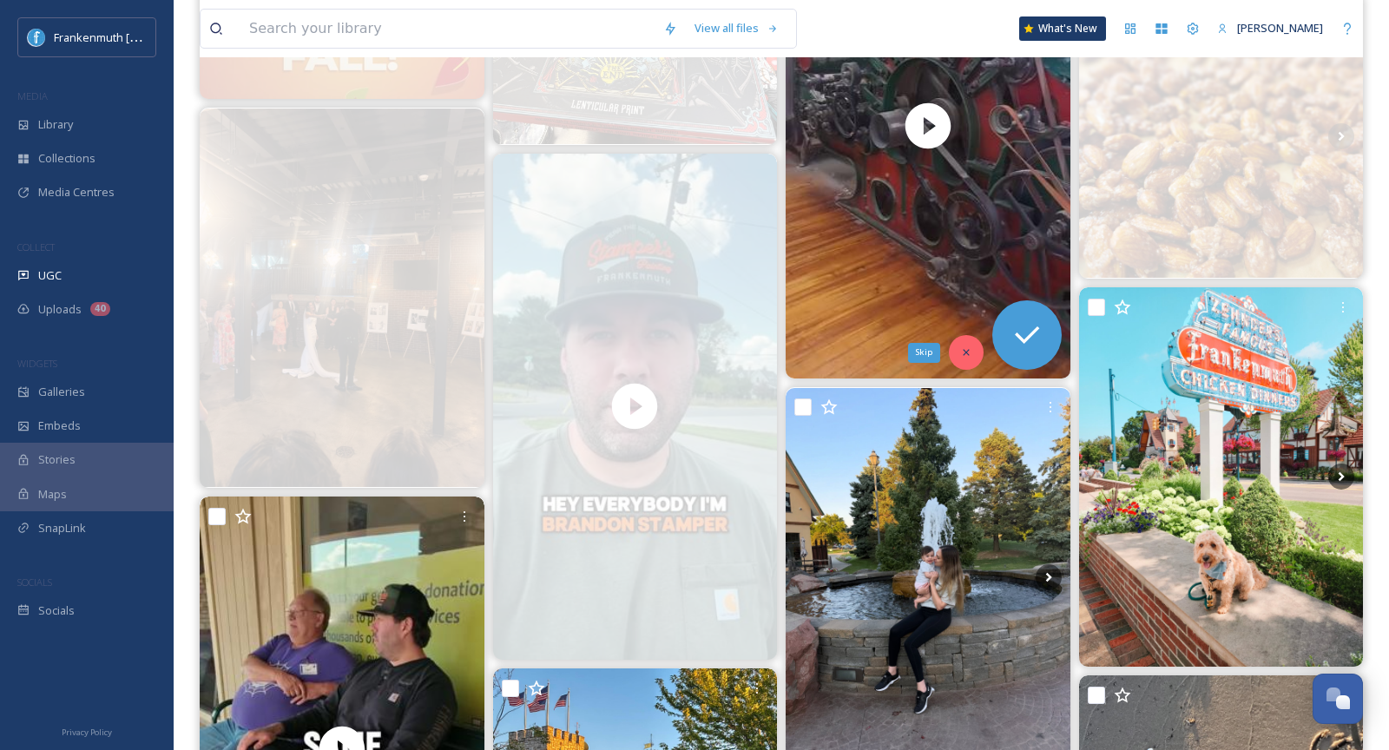
click at [959, 362] on div "Skip" at bounding box center [966, 352] width 35 height 35
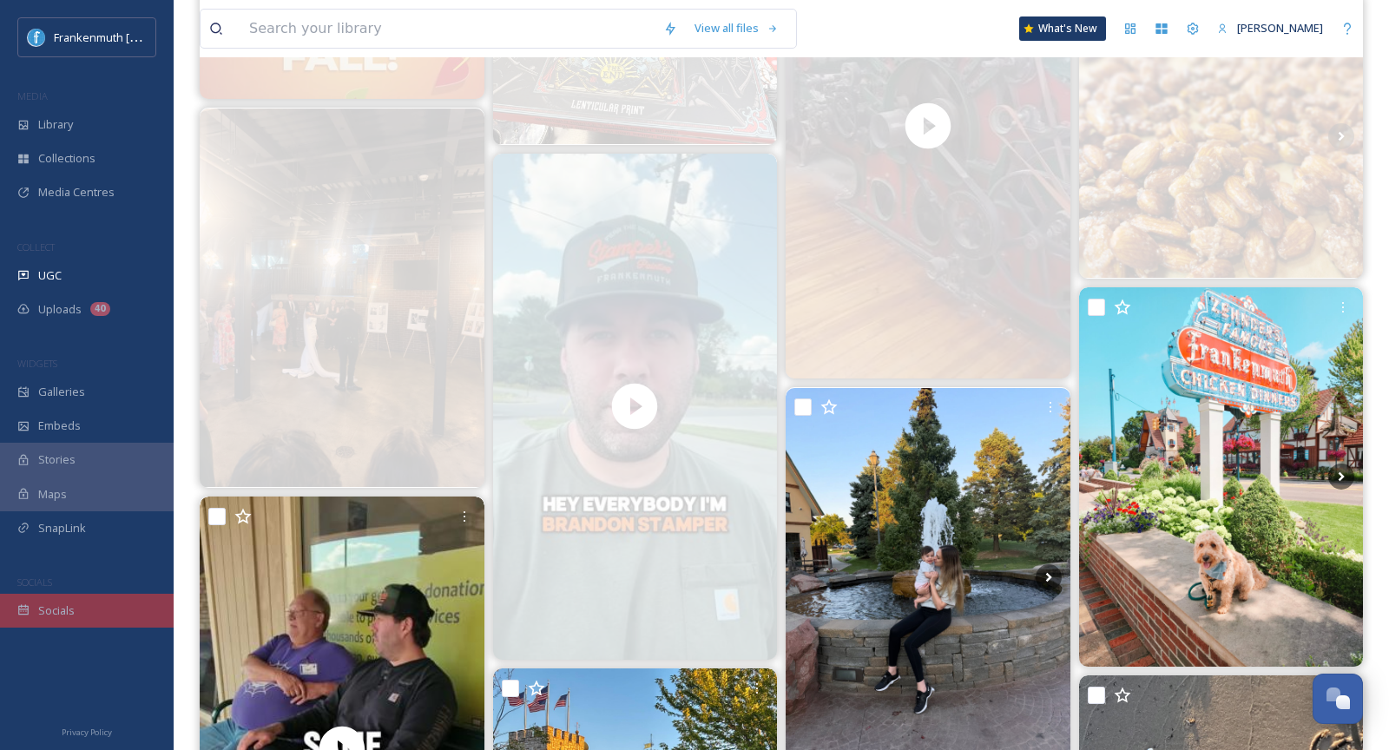
click at [53, 609] on span "Socials" at bounding box center [56, 611] width 36 height 16
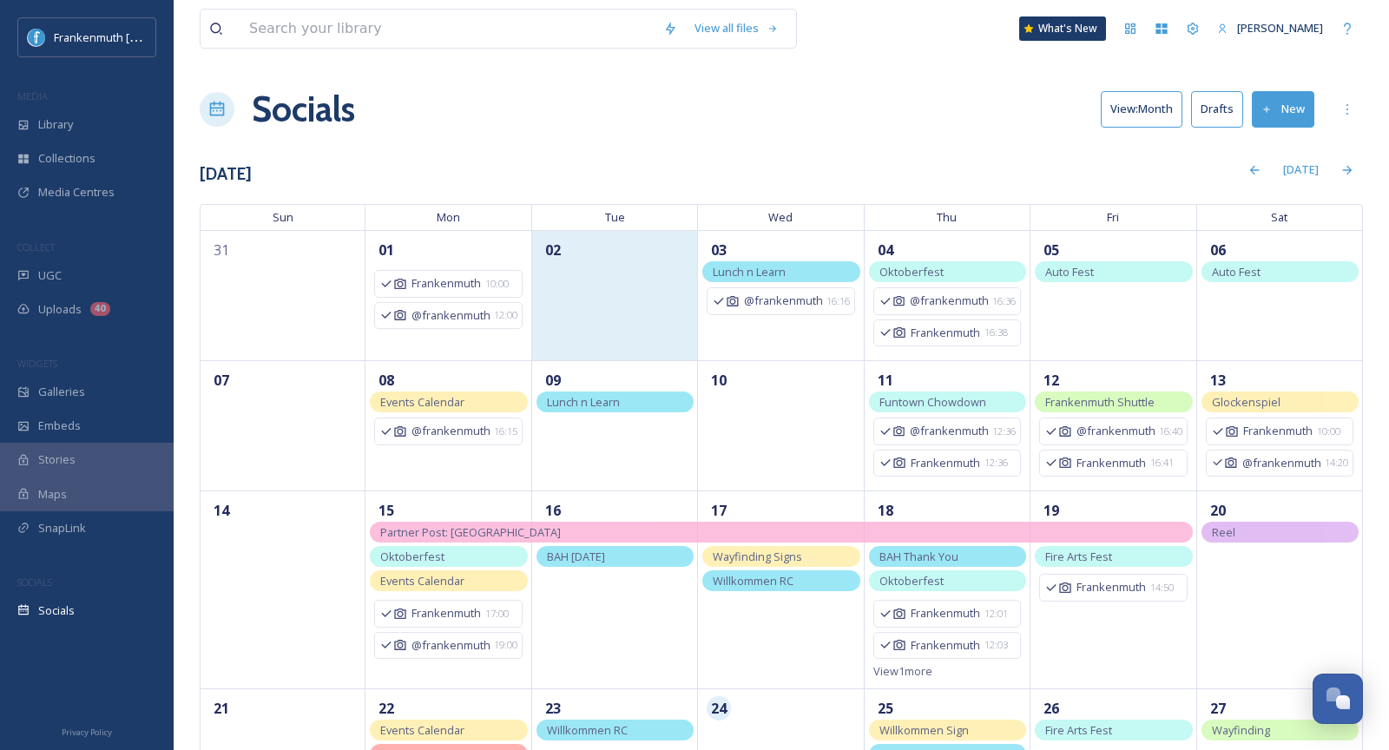
scroll to position [235, 0]
